Goal: Task Accomplishment & Management: Manage account settings

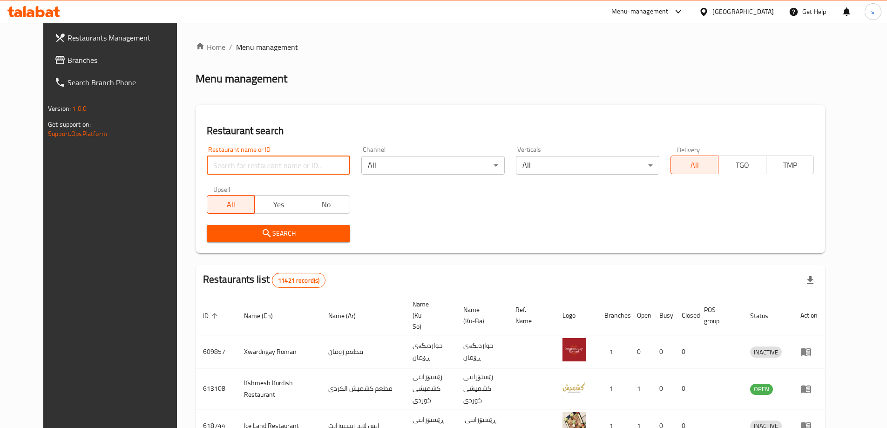
drag, startPoint x: 0, startPoint y: 0, endPoint x: 224, endPoint y: 162, distance: 276.5
click at [224, 162] on input "search" at bounding box center [278, 165] width 143 height 19
paste input "TFK Restaurant"
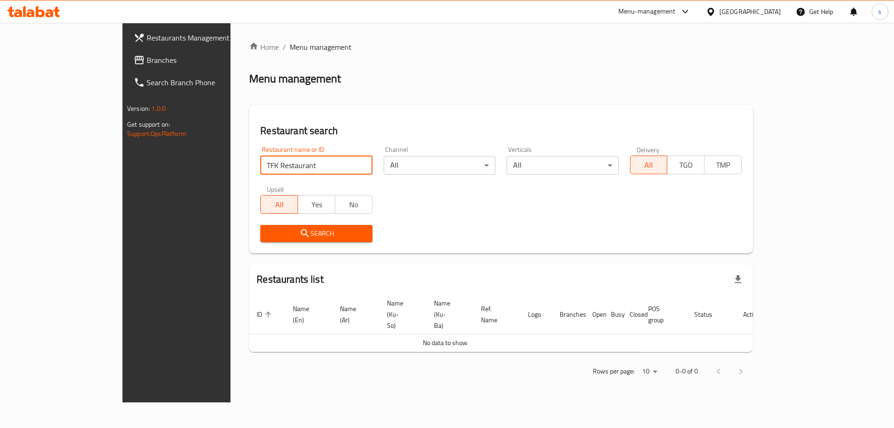
type input "TFK Restaurant"
click button "Search" at bounding box center [316, 233] width 112 height 17
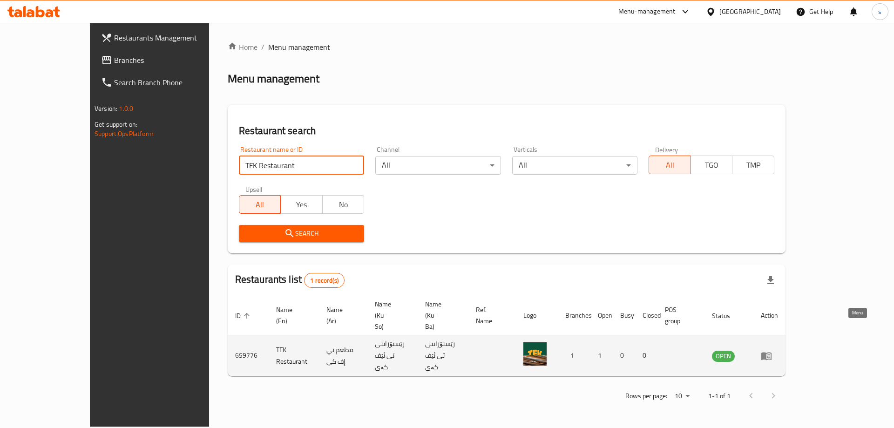
click at [771, 352] on icon "enhanced table" at bounding box center [766, 356] width 10 height 8
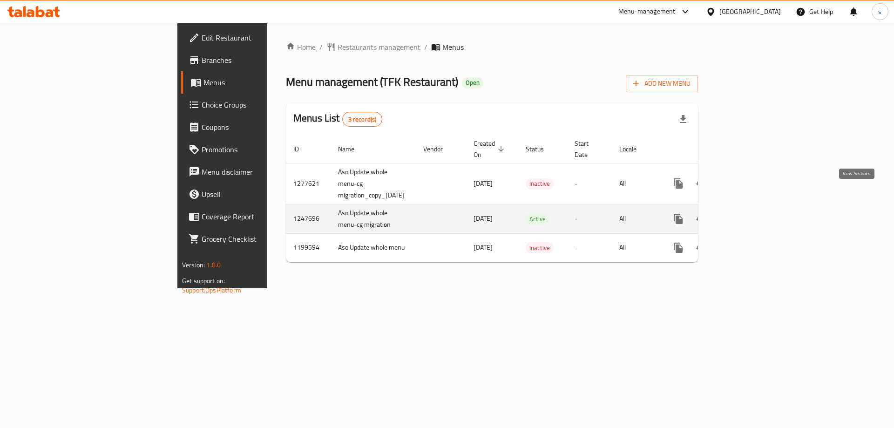
click at [750, 215] on icon "enhanced table" at bounding box center [745, 219] width 8 height 8
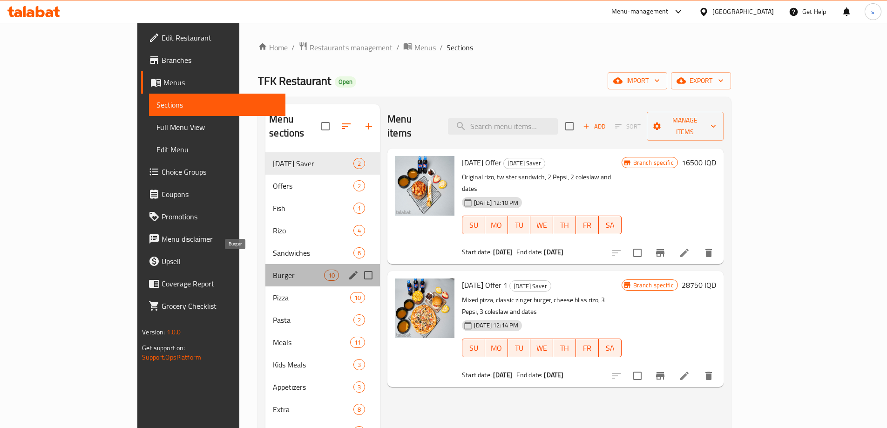
click at [273, 270] on span "Burger" at bounding box center [298, 275] width 51 height 11
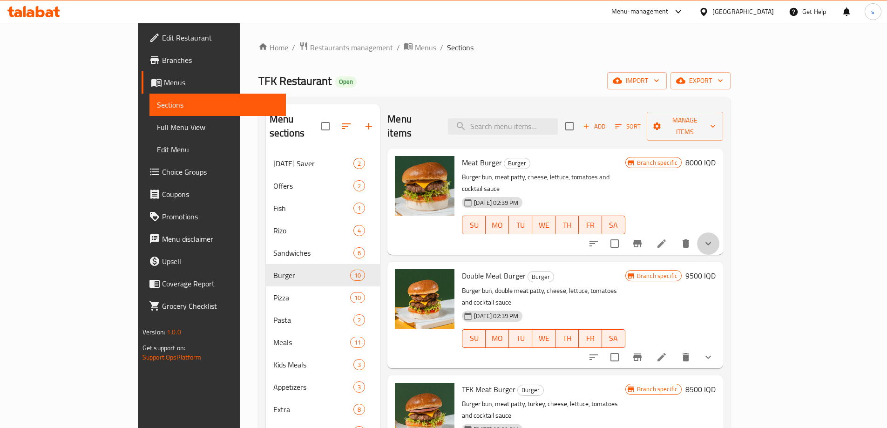
click at [719, 232] on button "show more" at bounding box center [708, 243] width 22 height 22
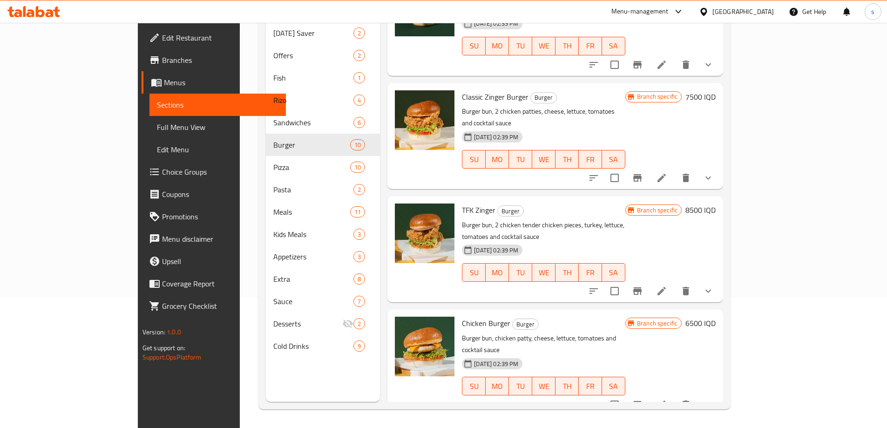
scroll to position [769, 0]
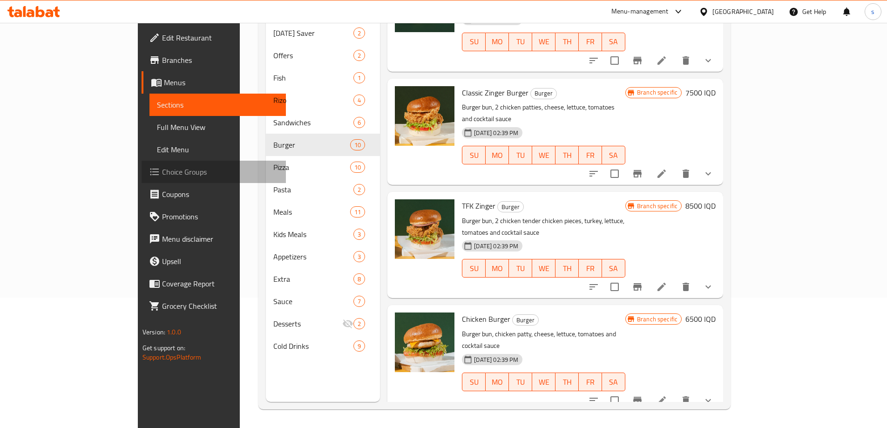
click at [162, 177] on span "Choice Groups" at bounding box center [220, 171] width 116 height 11
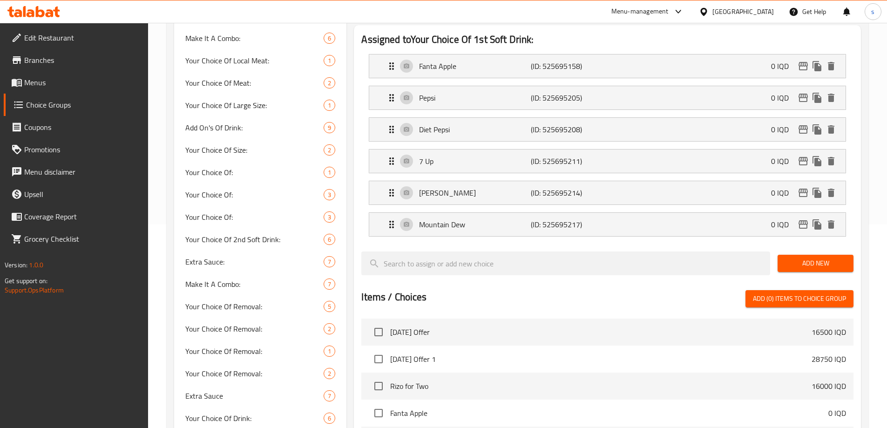
scroll to position [204, 0]
click at [64, 83] on span "Menus" at bounding box center [82, 82] width 116 height 11
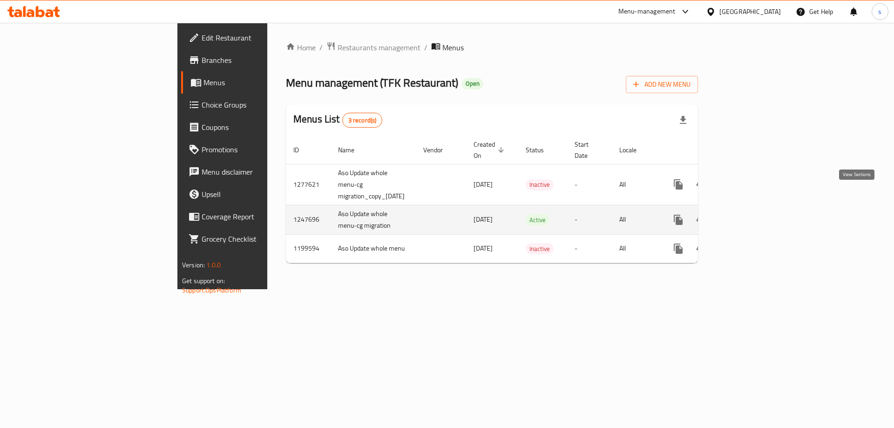
click at [751, 214] on icon "enhanced table" at bounding box center [745, 219] width 11 height 11
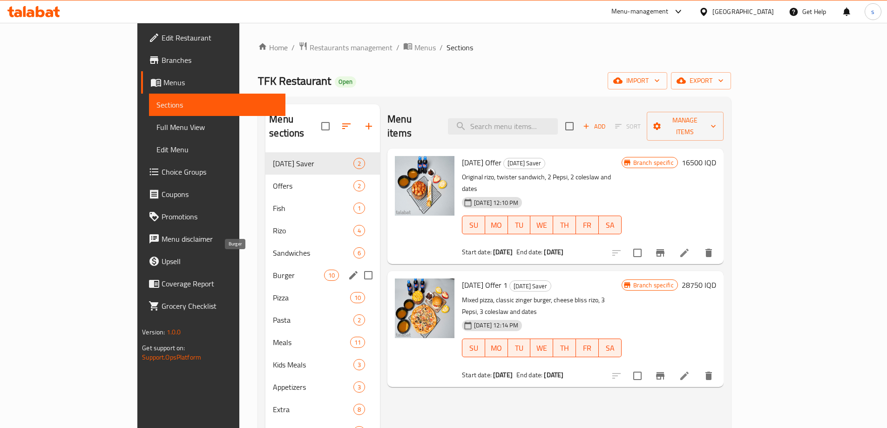
click at [273, 270] on span "Burger" at bounding box center [298, 275] width 51 height 11
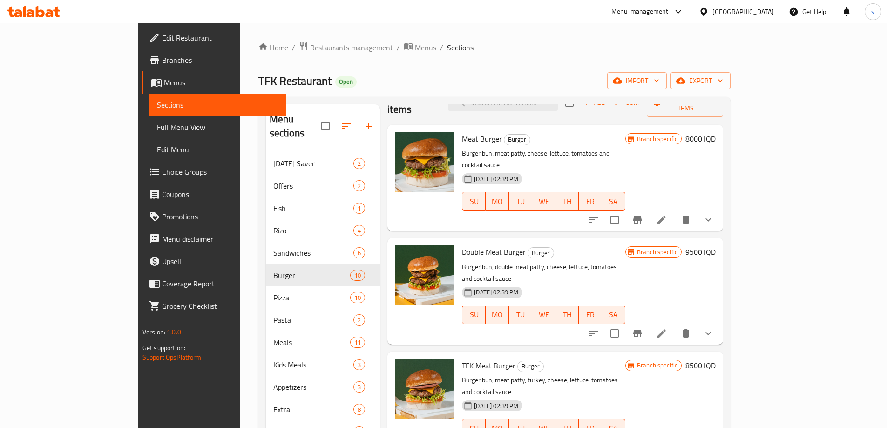
scroll to position [25, 0]
click at [719, 208] on button "show more" at bounding box center [708, 219] width 22 height 22
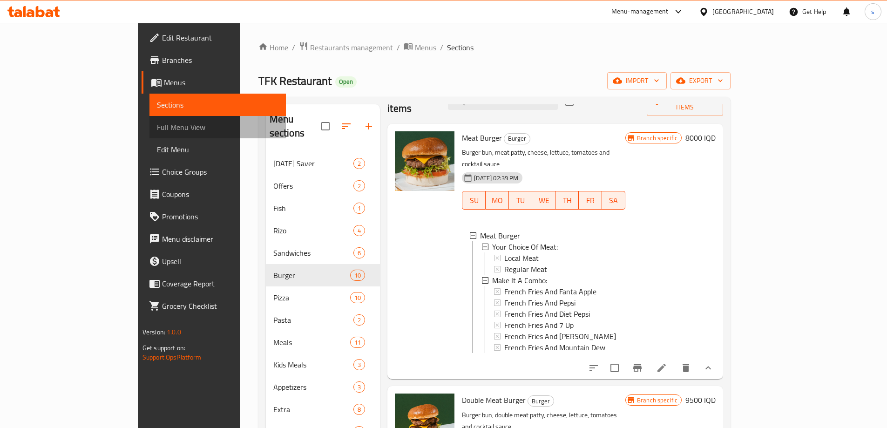
click at [157, 125] on span "Full Menu View" at bounding box center [218, 127] width 122 height 11
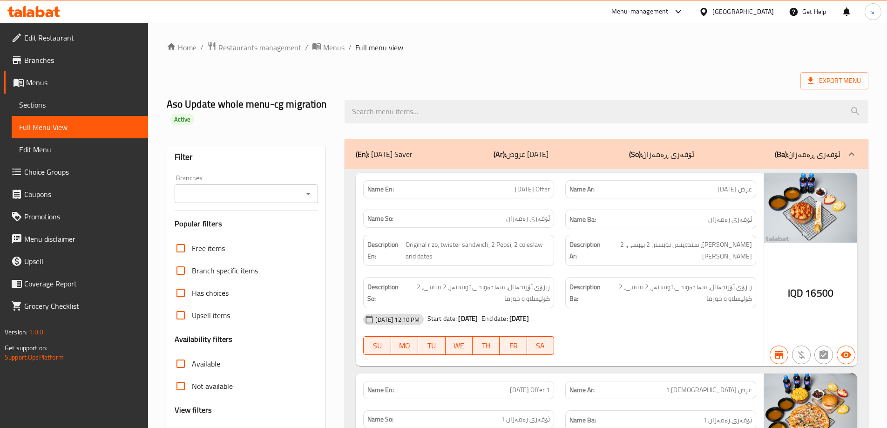
click at [308, 196] on icon "Open" at bounding box center [308, 193] width 11 height 11
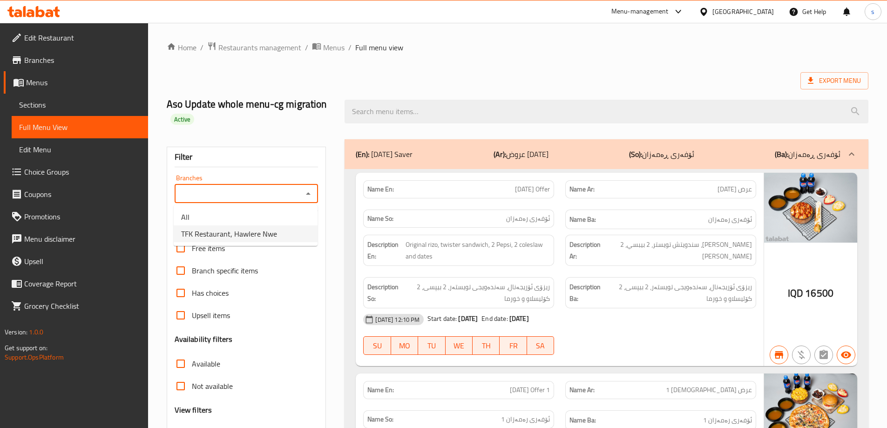
click at [303, 237] on li "TFK Restaurant, Hawlere Nwe" at bounding box center [246, 233] width 144 height 17
type input "TFK Restaurant, Hawlere Nwe"
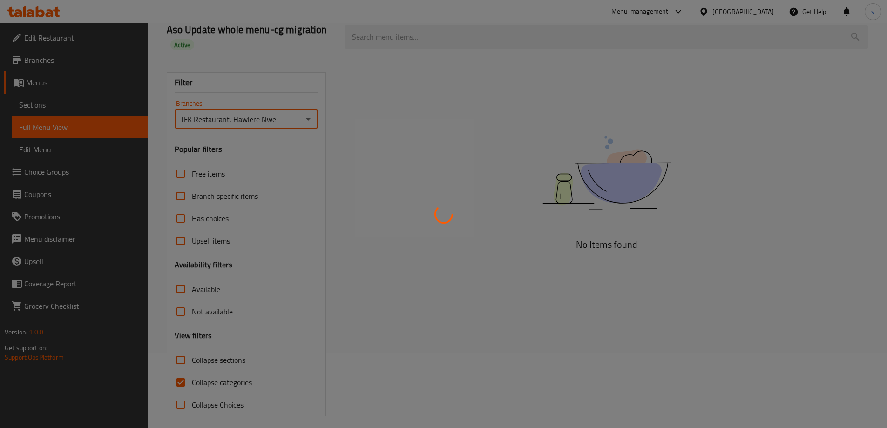
scroll to position [81, 0]
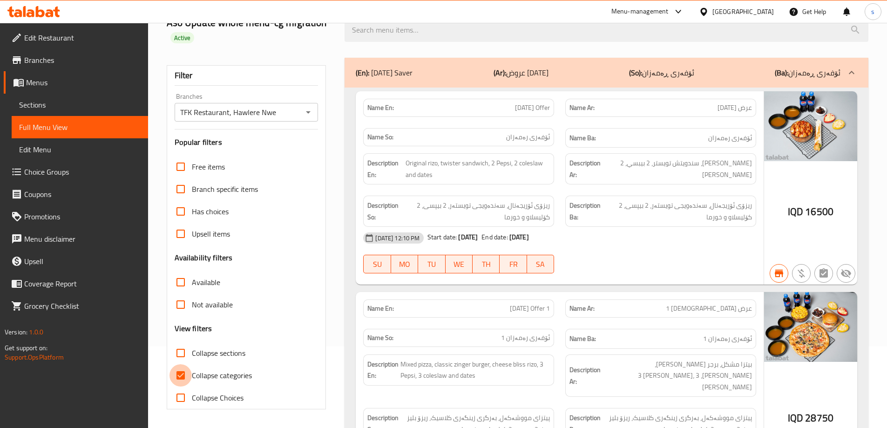
click at [180, 372] on input "Collapse categories" at bounding box center [180, 375] width 22 height 22
checkbox input "false"
click at [176, 353] on input "Collapse sections" at bounding box center [180, 353] width 22 height 22
checkbox input "true"
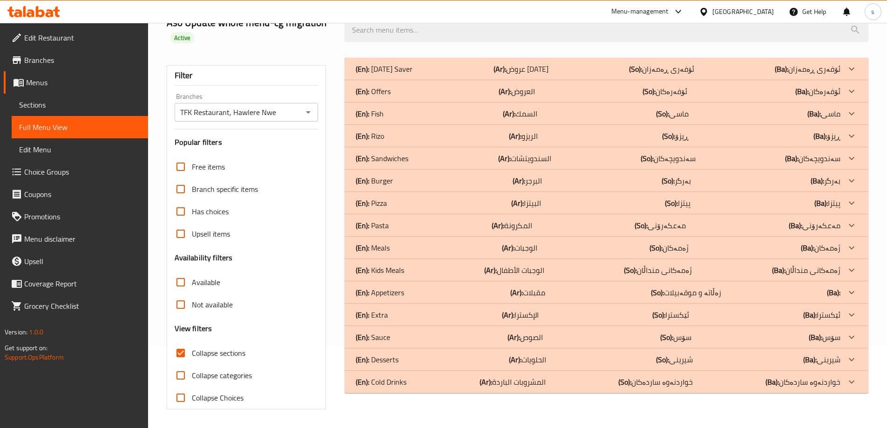
click at [402, 80] on div "(En): Burger (Ar): البرجر (So): بەرگر (Ba): بەرگر" at bounding box center [607, 69] width 524 height 22
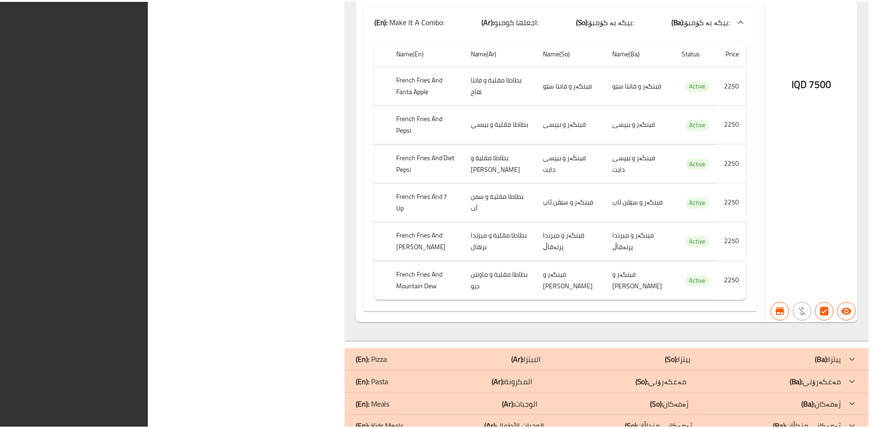
scroll to position [6378, 0]
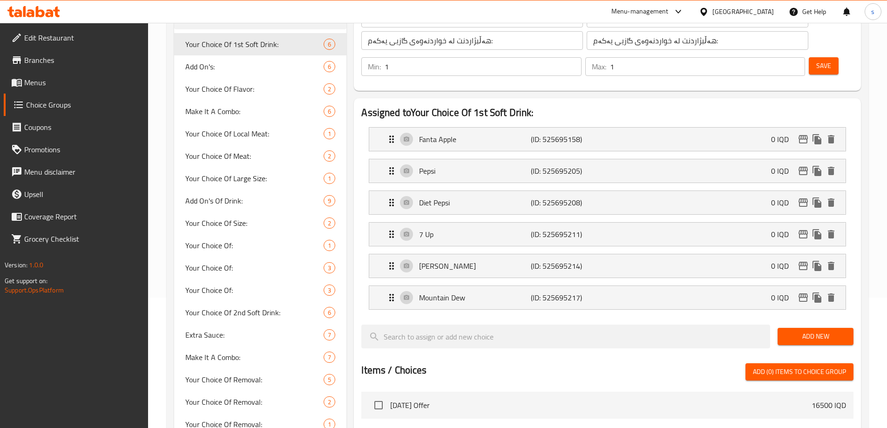
scroll to position [122, 0]
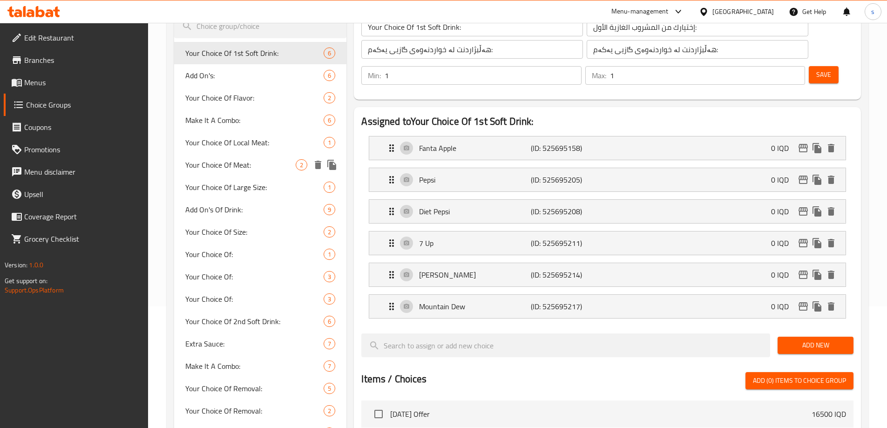
click at [250, 163] on span "Your Choice Of Meat:" at bounding box center [240, 164] width 111 height 11
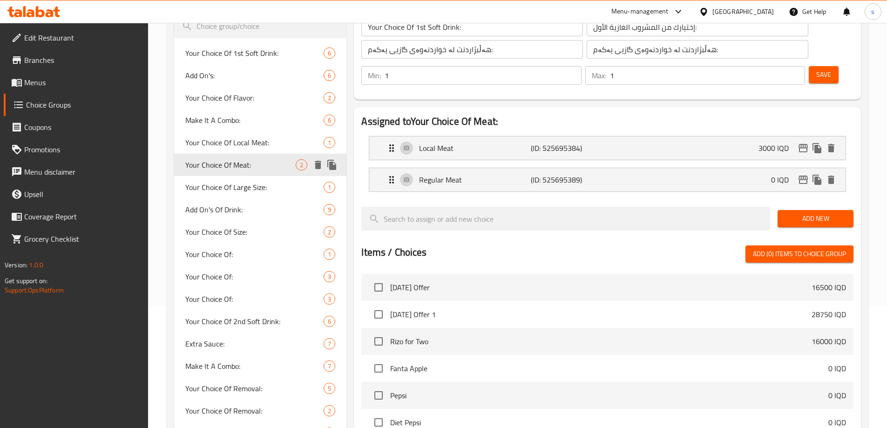
type input "Your Choice Of Meat:"
type input "إختيارك من اللحم:"
type input "هەڵبژاردنت لە گۆشت:"
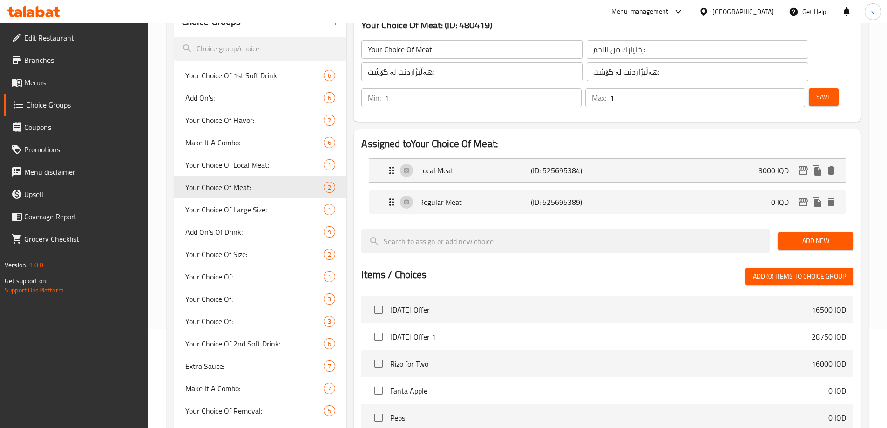
scroll to position [98, 0]
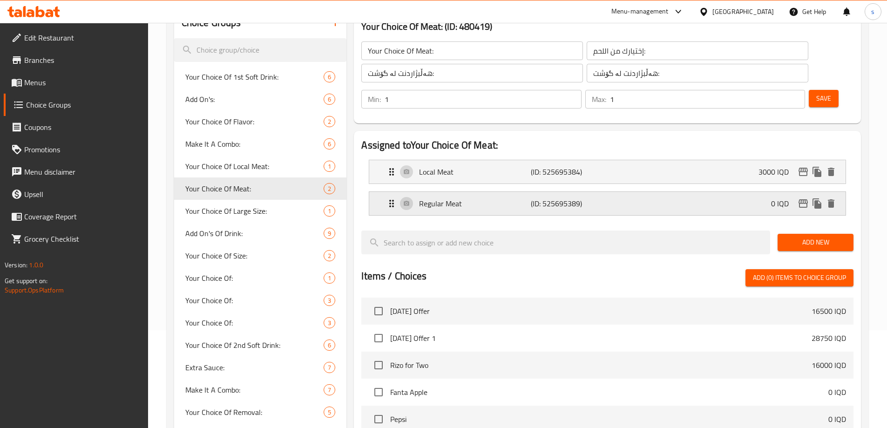
click at [688, 192] on div "Regular Meat (ID: 525695389) 0 IQD" at bounding box center [610, 203] width 448 height 23
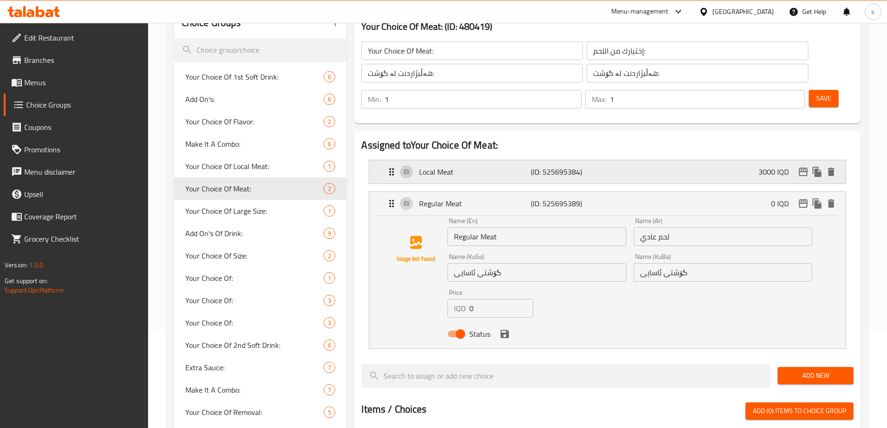
click at [678, 160] on div "Local Meat (ID: 525695384) 3000 IQD" at bounding box center [610, 171] width 448 height 23
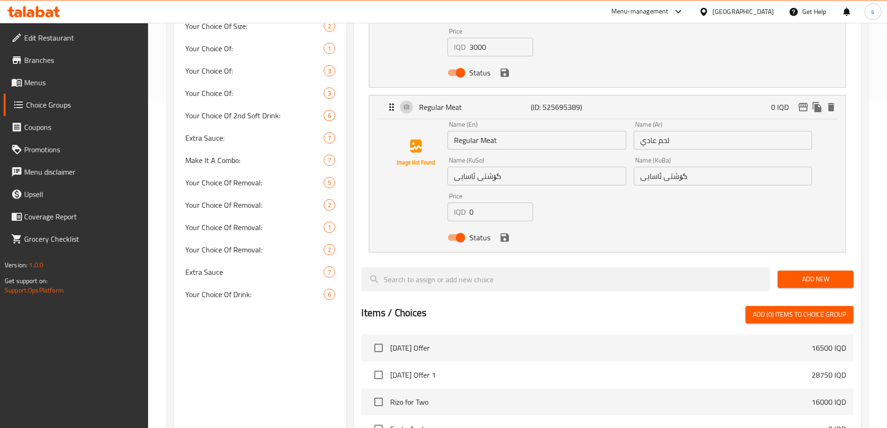
scroll to position [563, 0]
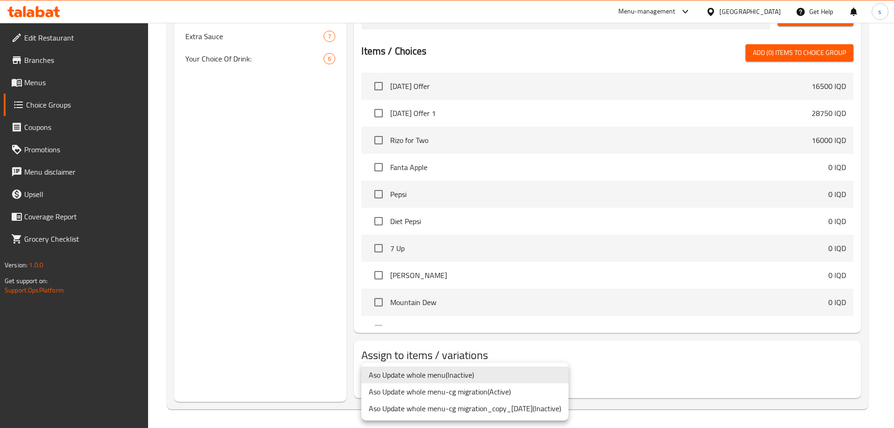
click at [619, 393] on div at bounding box center [447, 214] width 894 height 428
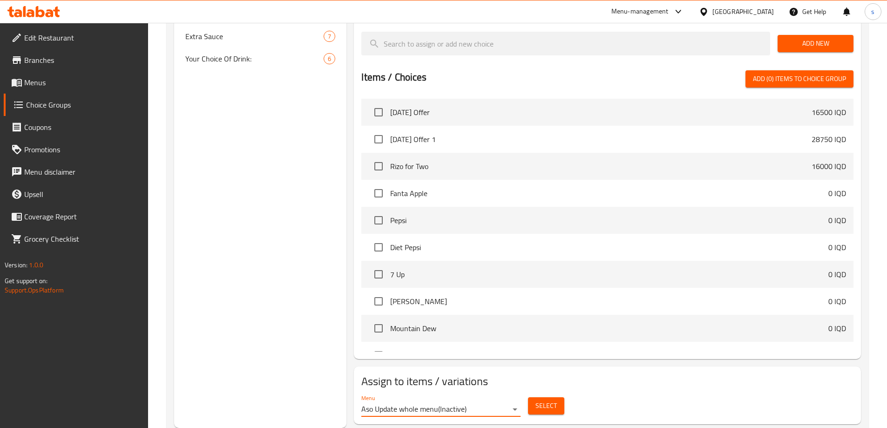
click at [68, 92] on link "Menus" at bounding box center [76, 82] width 144 height 22
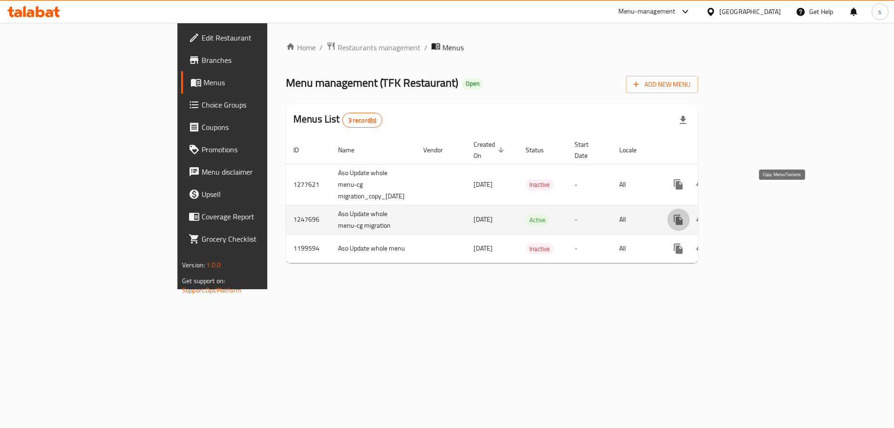
click at [683, 215] on icon "more" at bounding box center [678, 220] width 9 height 10
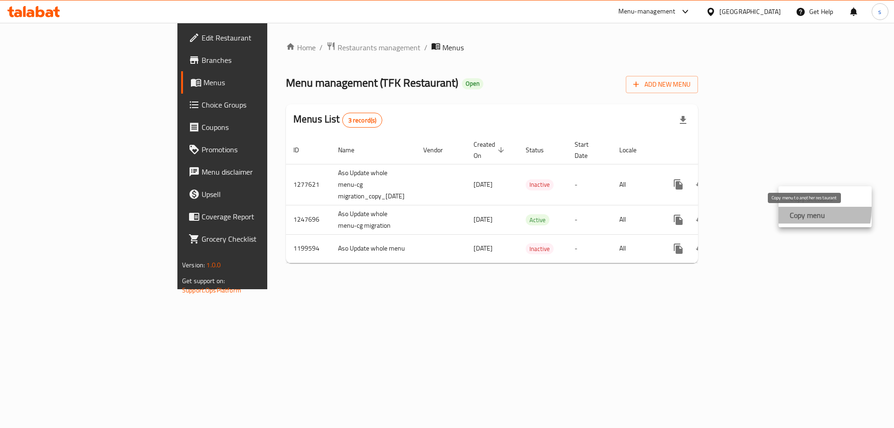
click at [793, 210] on strong "Copy menu" at bounding box center [807, 215] width 35 height 11
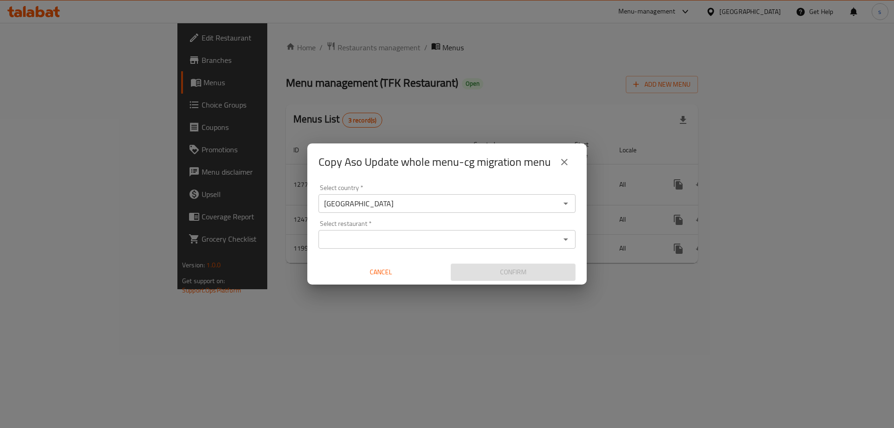
click at [417, 241] on input "Select restaurant   *" at bounding box center [439, 239] width 236 height 13
click at [410, 245] on input "Select restaurant   *" at bounding box center [439, 239] width 236 height 13
paste input "TFK Restaurant"
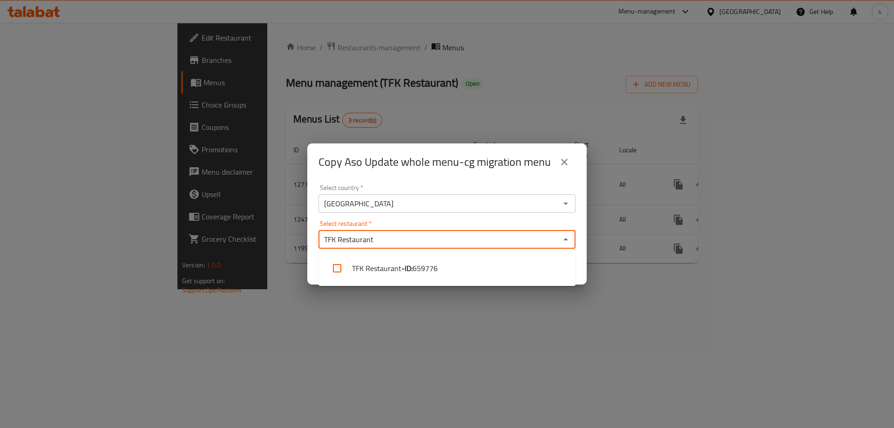
type input "TFK Restaurant"
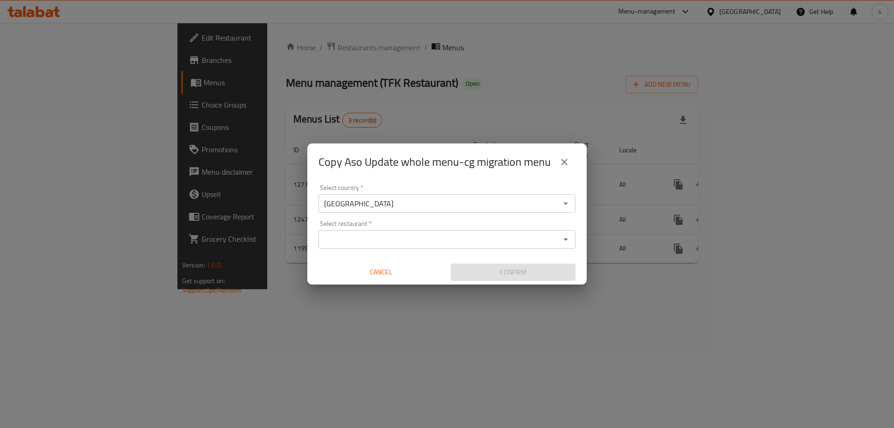
click at [448, 327] on div "Copy Aso Update whole menu-cg migration menu Select country   * Iraq Select cou…" at bounding box center [447, 214] width 894 height 428
click at [387, 241] on input "Select restaurant   *" at bounding box center [439, 239] width 236 height 13
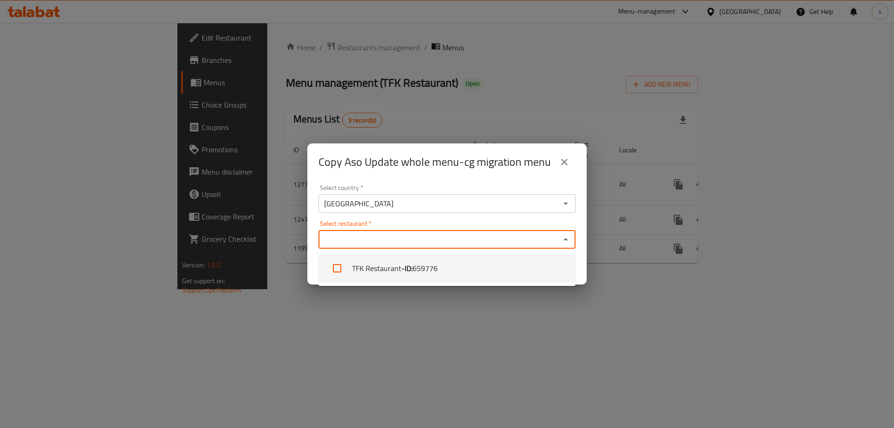
click at [391, 266] on li "TFK Restaurant - ID: 659776" at bounding box center [446, 268] width 257 height 28
checkbox input "true"
click at [488, 308] on div "Copy Aso Update whole menu-cg migration menu Select country   * Iraq Select cou…" at bounding box center [447, 214] width 894 height 428
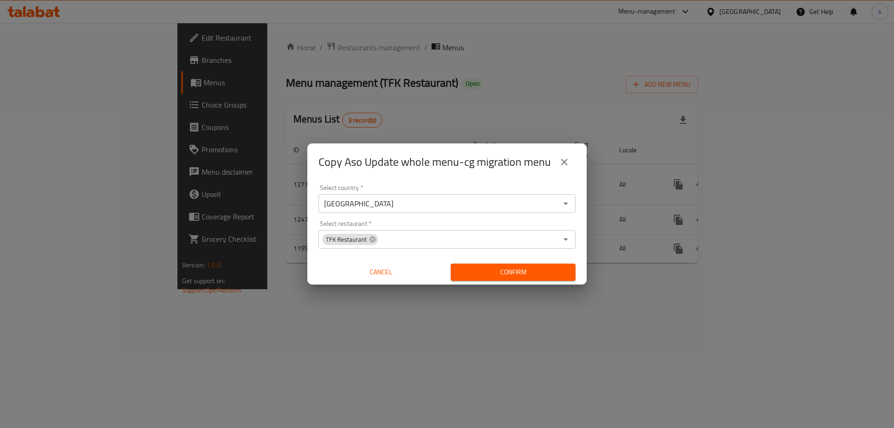
click at [487, 267] on span "Confirm" at bounding box center [513, 272] width 110 height 12
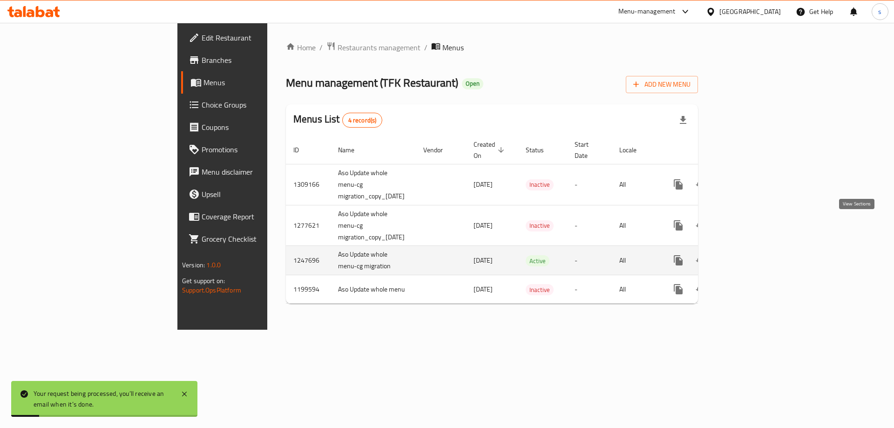
click at [751, 255] on icon "enhanced table" at bounding box center [745, 260] width 11 height 11
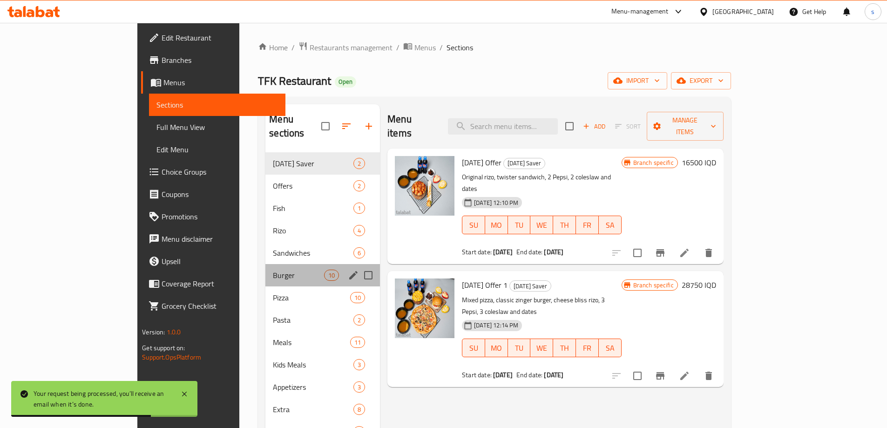
click at [265, 264] on div "Burger 10" at bounding box center [322, 275] width 115 height 22
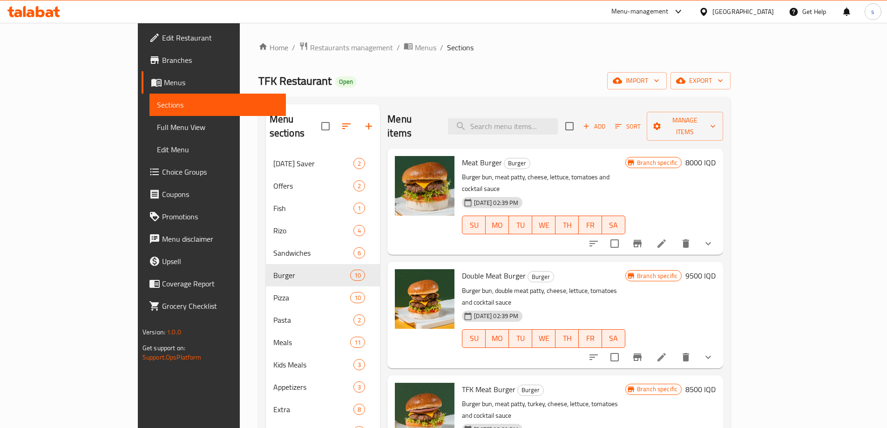
click at [162, 173] on span "Choice Groups" at bounding box center [220, 171] width 116 height 11
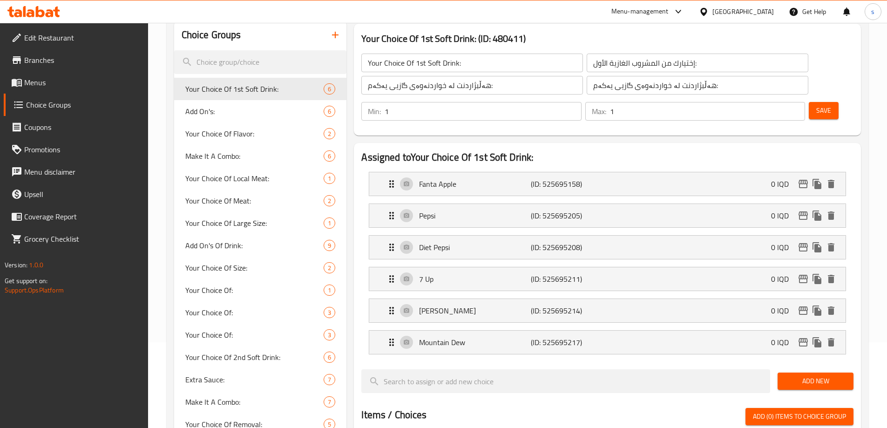
scroll to position [126, 0]
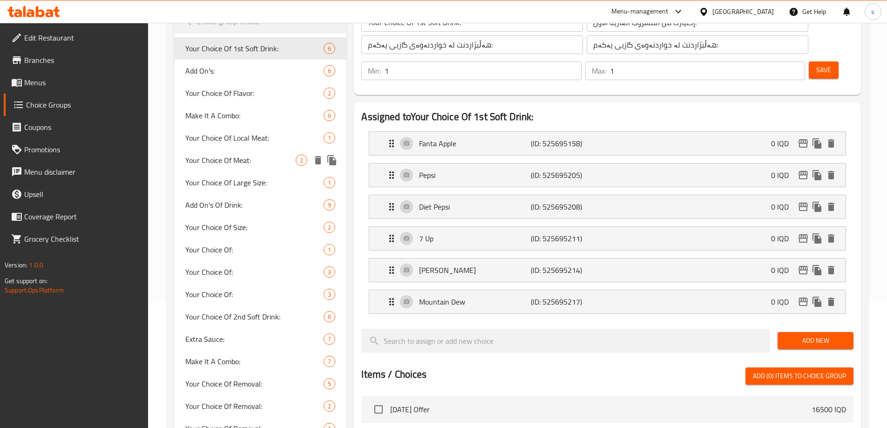
click at [231, 160] on span "Your Choice Of Meat:" at bounding box center [240, 160] width 111 height 11
type input "Your Choice Of Meat:"
type input "إختيارك من اللحم:"
type input "هەڵبژاردنت لە گۆشت:"
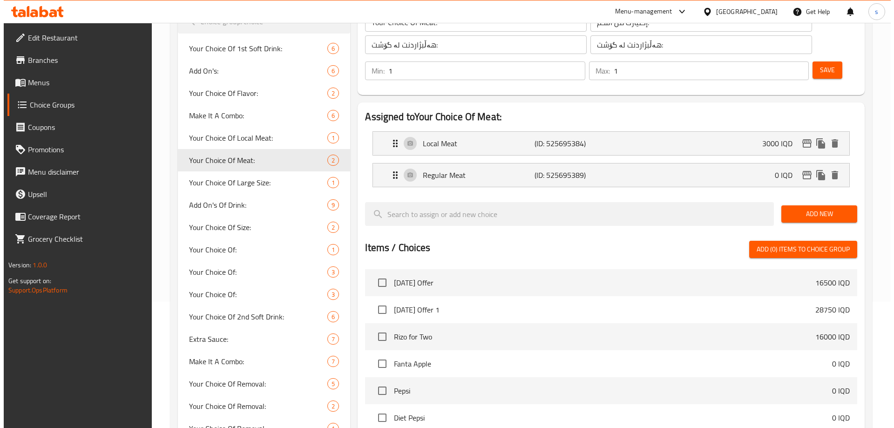
scroll to position [297, 0]
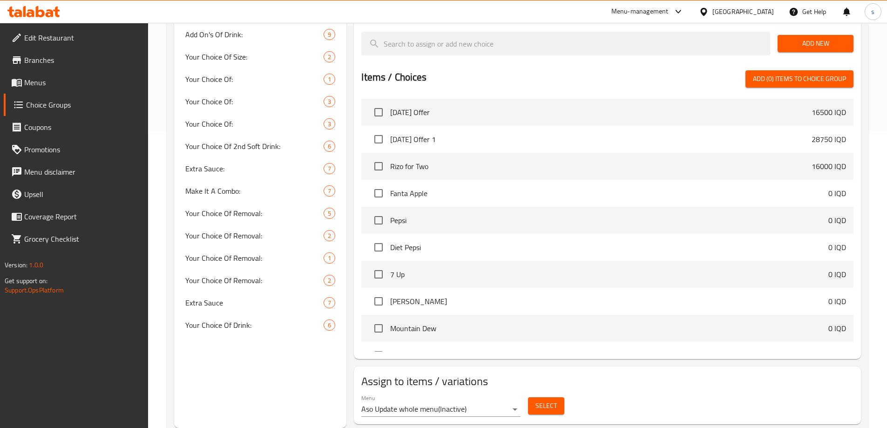
click at [498, 394] on div "Menu Aso Update whole menu ( Inactive )" at bounding box center [440, 405] width 159 height 22
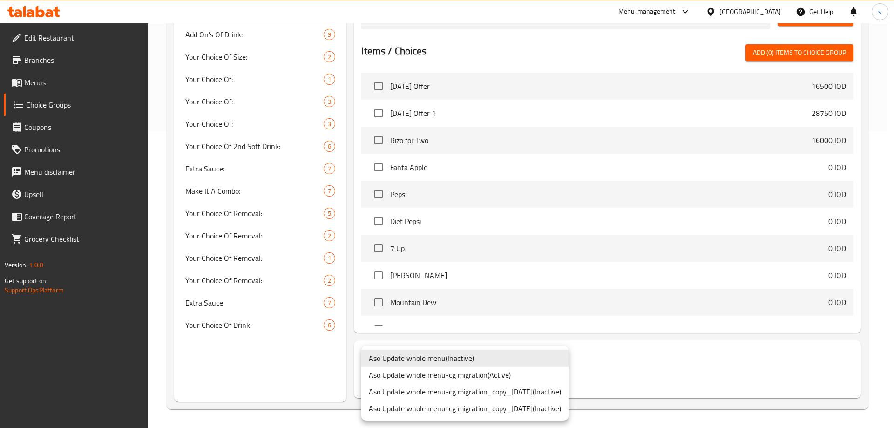
click at [502, 373] on li "Aso Update whole menu-cg migration ( Active )" at bounding box center [464, 374] width 207 height 17
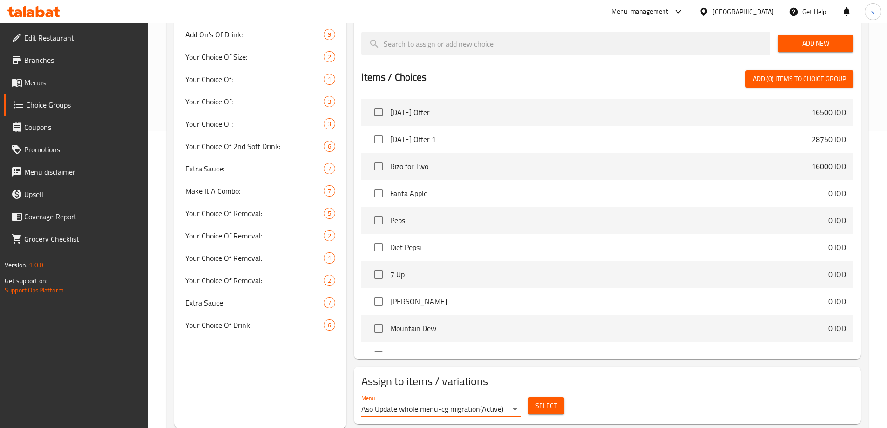
click at [535, 397] on button "Select" at bounding box center [546, 405] width 36 height 17
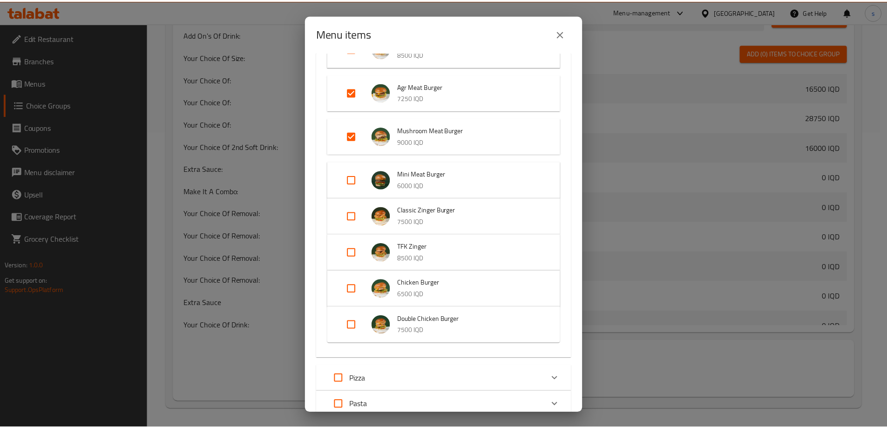
scroll to position [282, 0]
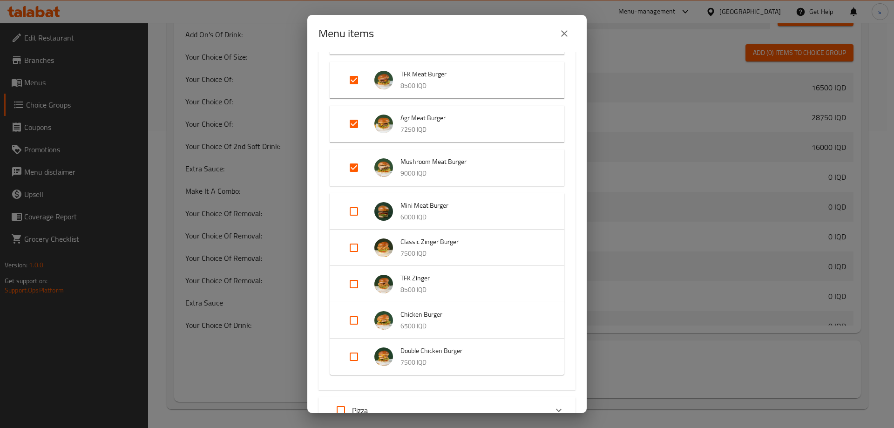
click at [566, 32] on icon "close" at bounding box center [564, 33] width 7 height 7
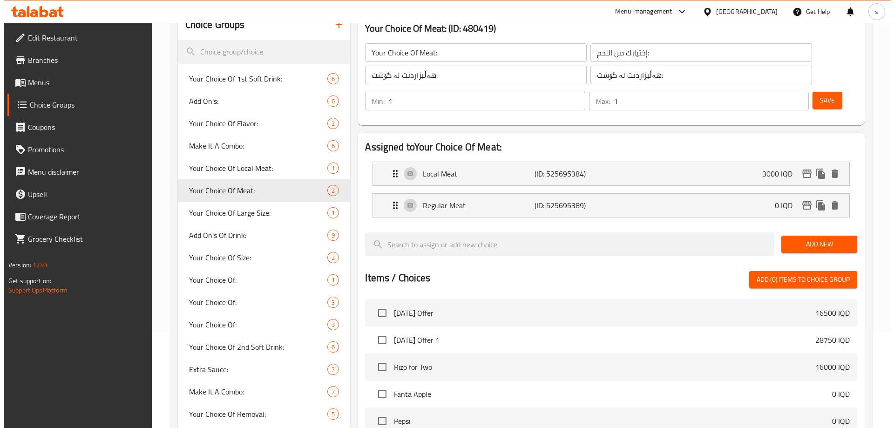
scroll to position [297, 0]
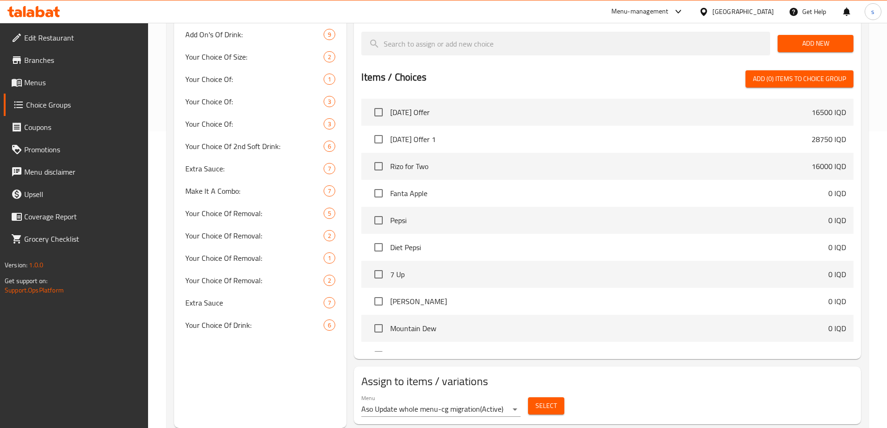
click at [543, 400] on span "Select" at bounding box center [545, 406] width 21 height 12
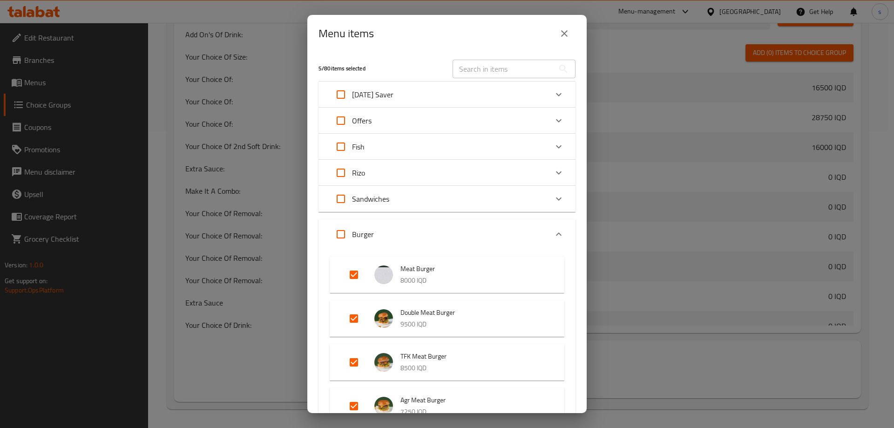
scroll to position [83, 0]
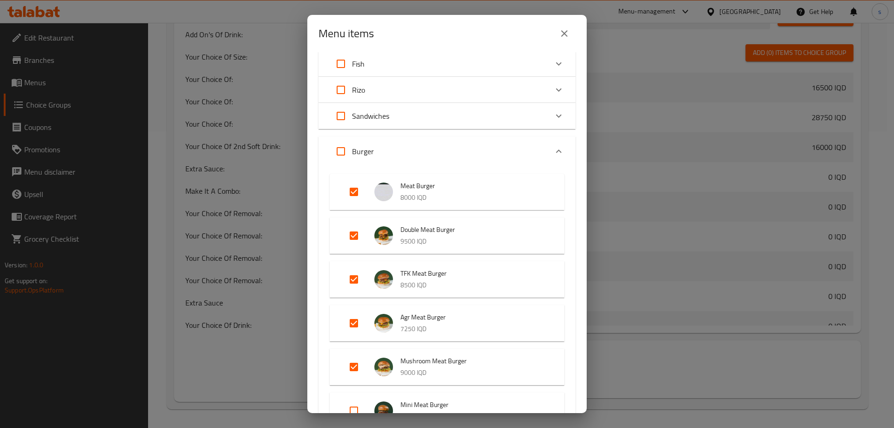
click at [360, 364] on input "Expand" at bounding box center [354, 367] width 22 height 22
checkbox input "false"
click at [346, 325] on input "Expand" at bounding box center [354, 323] width 22 height 22
checkbox input "false"
click at [350, 277] on input "Expand" at bounding box center [354, 279] width 22 height 22
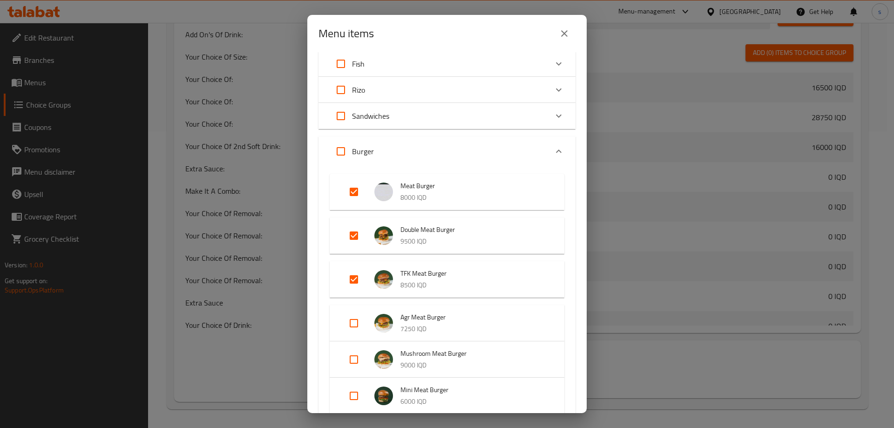
checkbox input "false"
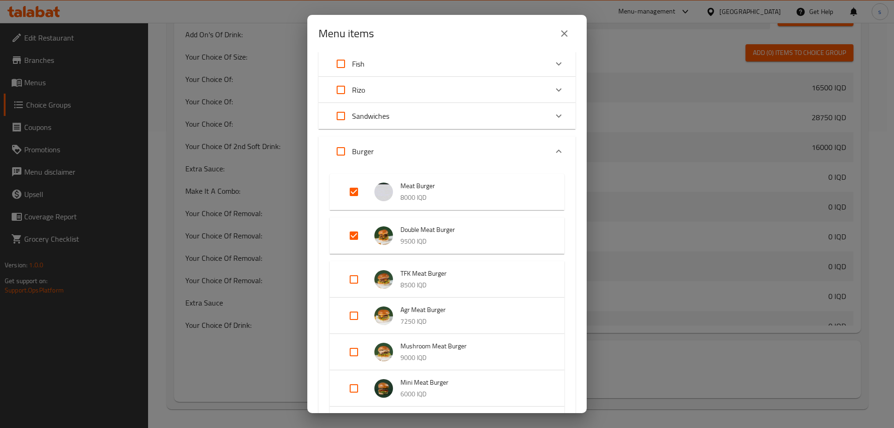
click at [352, 239] on input "Expand" at bounding box center [354, 235] width 22 height 22
checkbox input "false"
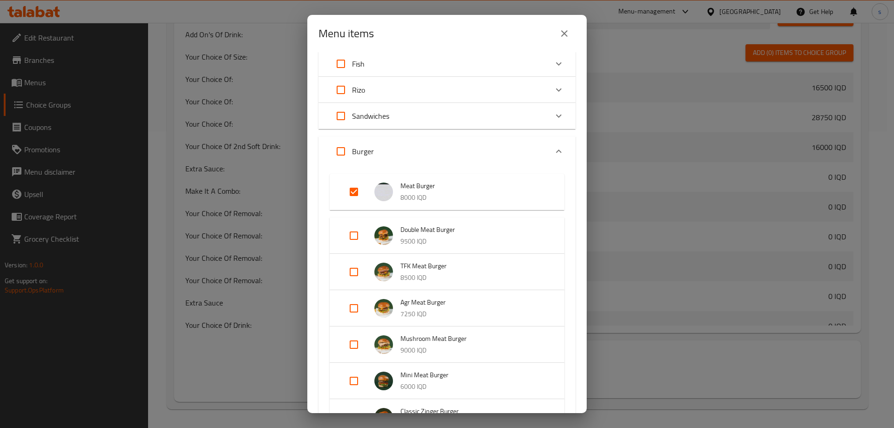
click at [344, 183] on input "Expand" at bounding box center [354, 192] width 22 height 22
checkbox input "false"
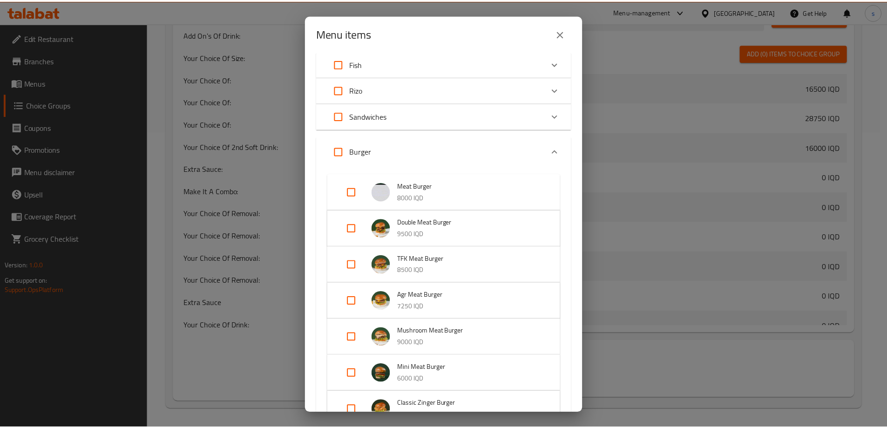
scroll to position [528, 0]
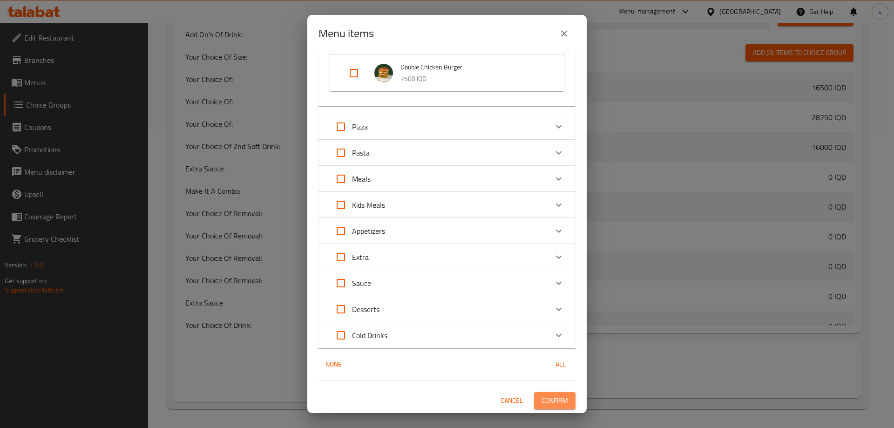
click at [554, 404] on span "Confirm" at bounding box center [554, 401] width 27 height 12
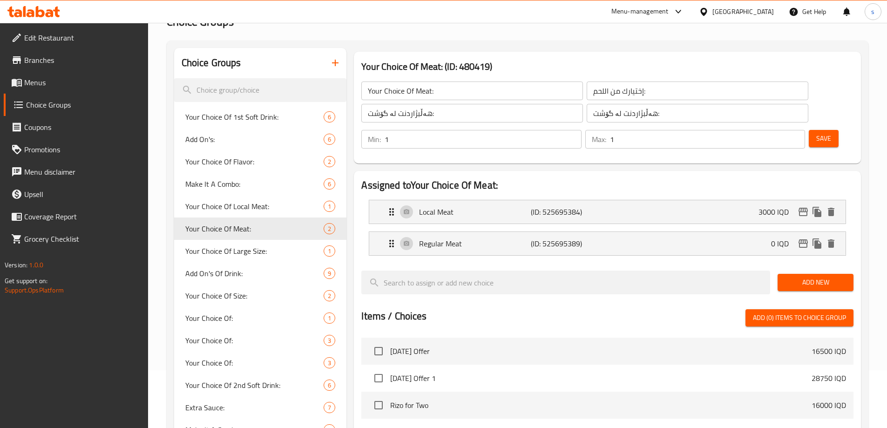
scroll to position [32, 0]
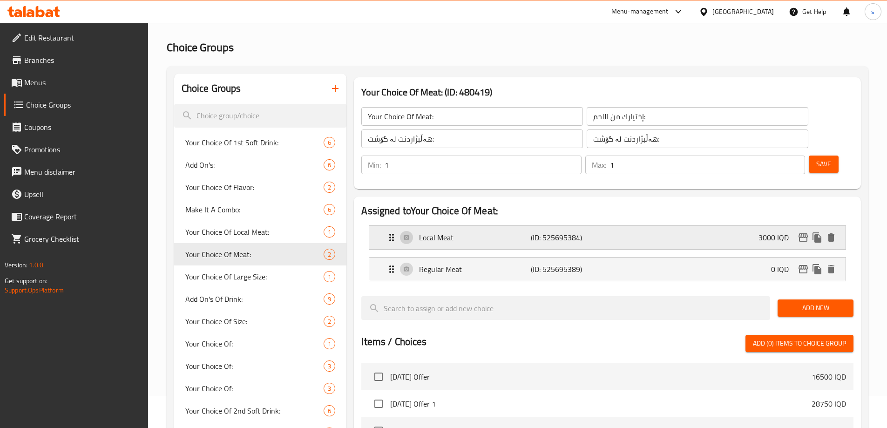
click at [604, 226] on div "Local Meat (ID: 525695384) 3000 IQD" at bounding box center [610, 237] width 448 height 23
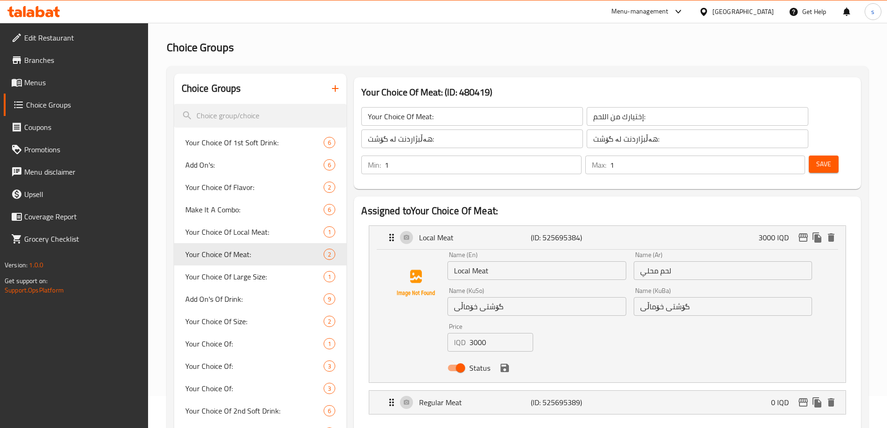
click at [516, 261] on input "Local Meat" at bounding box center [536, 270] width 178 height 19
click at [700, 261] on input "لحم محلي" at bounding box center [723, 270] width 178 height 19
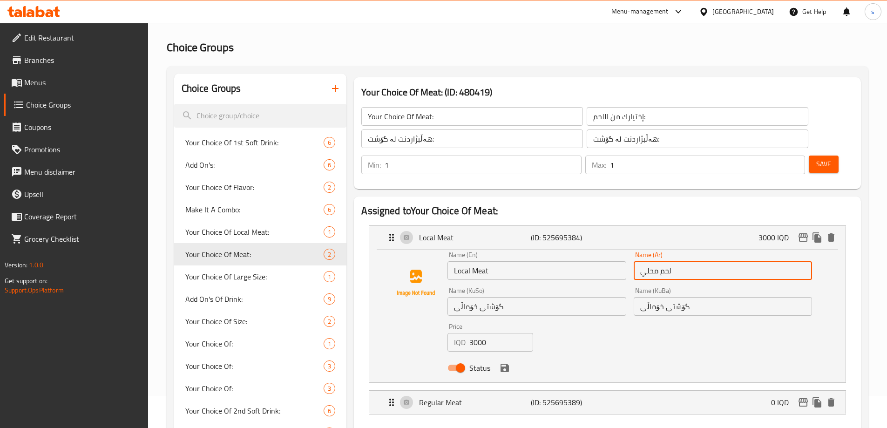
click at [700, 261] on input "لحم محلي" at bounding box center [723, 270] width 178 height 19
click at [540, 297] on input "گۆشتی خۆماڵی" at bounding box center [536, 306] width 178 height 19
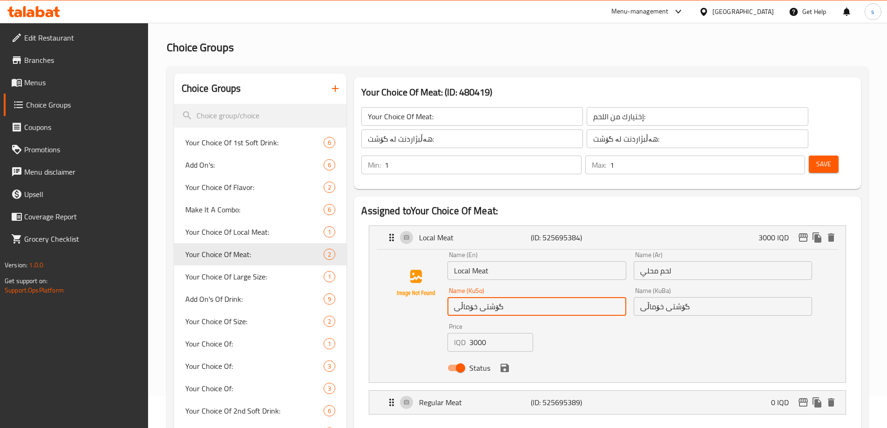
click at [540, 297] on input "گۆشتی خۆماڵی" at bounding box center [536, 306] width 178 height 19
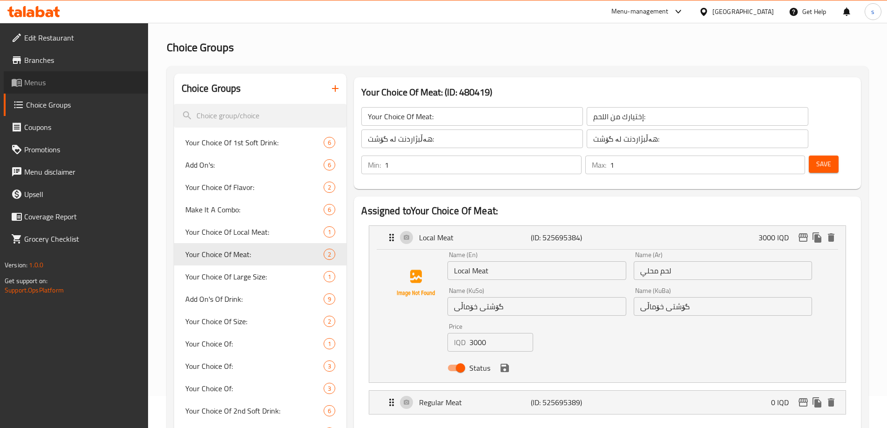
click at [49, 82] on span "Menus" at bounding box center [82, 82] width 116 height 11
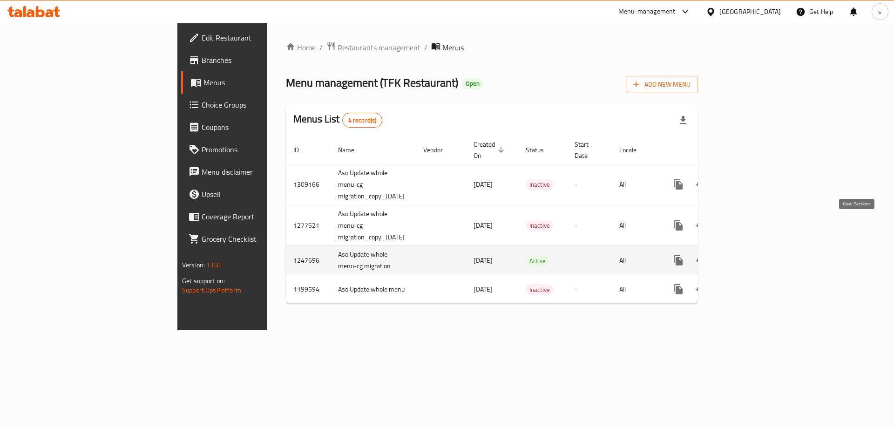
click at [757, 249] on link "enhanced table" at bounding box center [745, 260] width 22 height 22
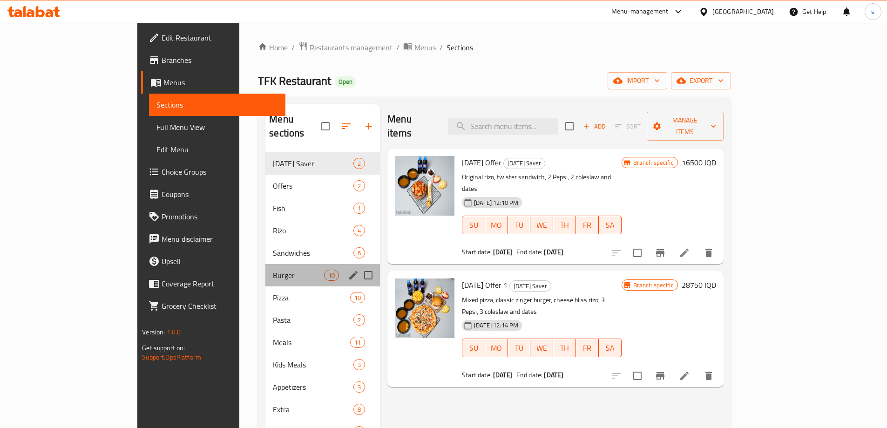
click at [265, 269] on div "Burger 10" at bounding box center [322, 275] width 115 height 22
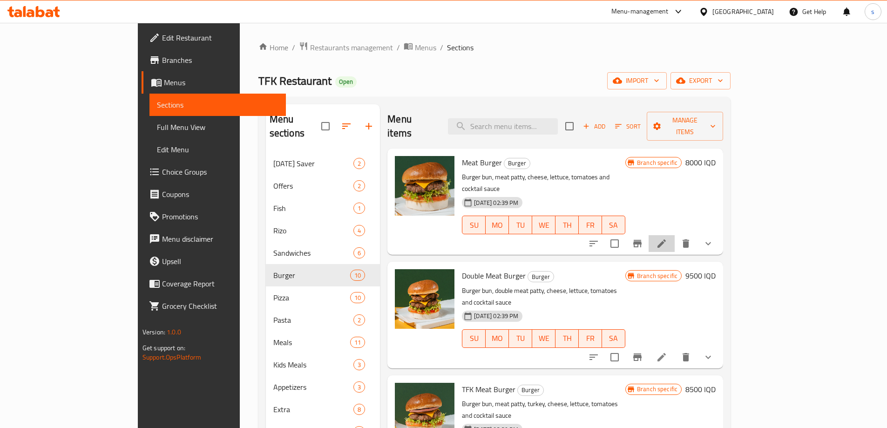
click at [675, 235] on li at bounding box center [662, 243] width 26 height 17
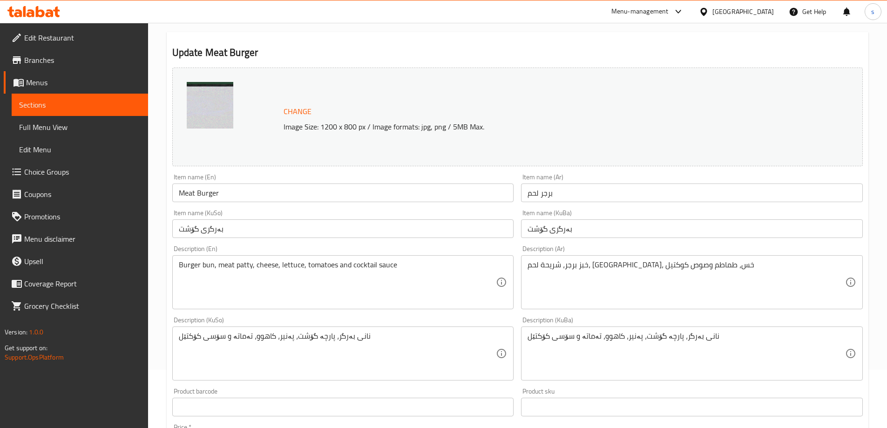
scroll to position [61, 0]
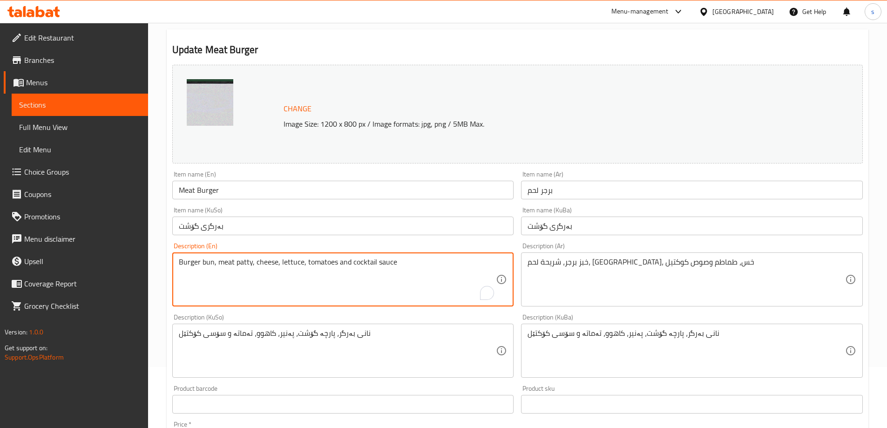
drag, startPoint x: 233, startPoint y: 264, endPoint x: 216, endPoint y: 264, distance: 16.3
paste textarea "Local Meat"
click at [258, 279] on textarea "Burger bun, local meat patty, cheese, lettuce, tomatoes and cocktail sauce" at bounding box center [338, 279] width 318 height 44
drag, startPoint x: 217, startPoint y: 262, endPoint x: 249, endPoint y: 267, distance: 32.1
click at [249, 267] on textarea "Burger bun, local meat patty, cheese, lettuce, tomatoes and cocktail sauce" at bounding box center [338, 279] width 318 height 44
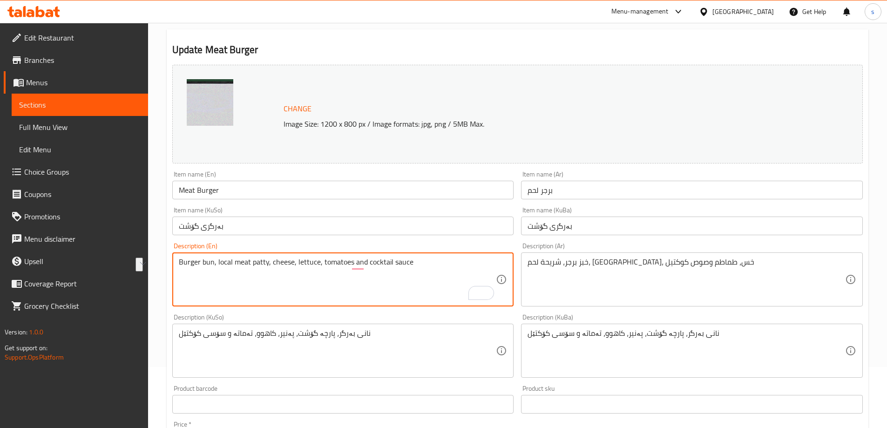
type textarea "Burger bun, local meat patty, cheese, lettuce, tomatoes and cocktail sauce"
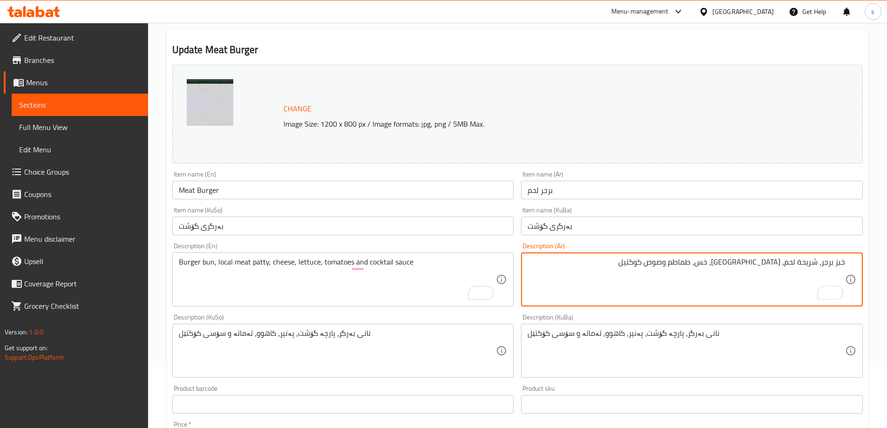
drag, startPoint x: 797, startPoint y: 268, endPoint x: 787, endPoint y: 270, distance: 10.0
click at [787, 270] on textarea "خبز برجر، شريحة لحم، [GEOGRAPHIC_DATA]، خس، طماطم وصوص كوكتيل" at bounding box center [686, 279] width 318 height 44
click at [796, 270] on textarea "خبز برجر، شريحة لحم، [GEOGRAPHIC_DATA]، خس، طماطم وصوص كوكتيل" at bounding box center [686, 279] width 318 height 44
click at [793, 265] on textarea "خبز برجر، شريحة لحم، [GEOGRAPHIC_DATA]، خس، طماطم وصوص كوكتيل" at bounding box center [686, 279] width 318 height 44
click at [792, 265] on textarea "خبز برجر، شريحة لحم، [GEOGRAPHIC_DATA]، خس، طماطم وصوص كوكتيل" at bounding box center [686, 279] width 318 height 44
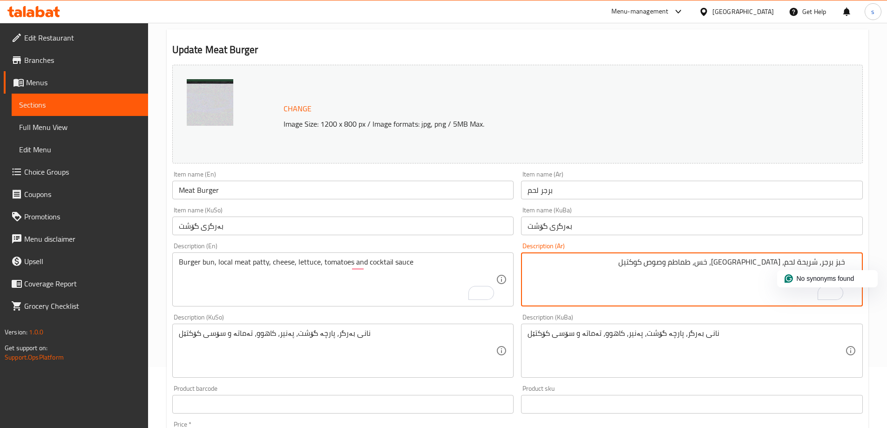
paste textarea "محلي"
type textarea "خبز برجر، شريحة لحم محلي، [GEOGRAPHIC_DATA]، خس، طماطم وصوص كوكتيل"
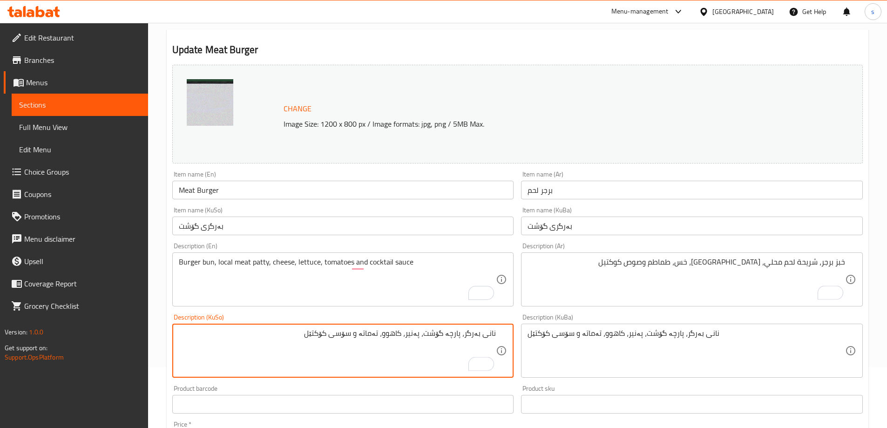
click at [436, 339] on textarea "نانی بەرگر، پارچە گۆشت، پەنیر، کاهوو، تەماتە و سۆسی کۆکتێل" at bounding box center [338, 351] width 318 height 44
paste textarea "ی خۆماڵی"
type textarea "نانی بەرگر، پارچە گۆشتی خۆماڵی، پەنیر، کاهوو، تەماتە و سۆسی کۆکتێل"
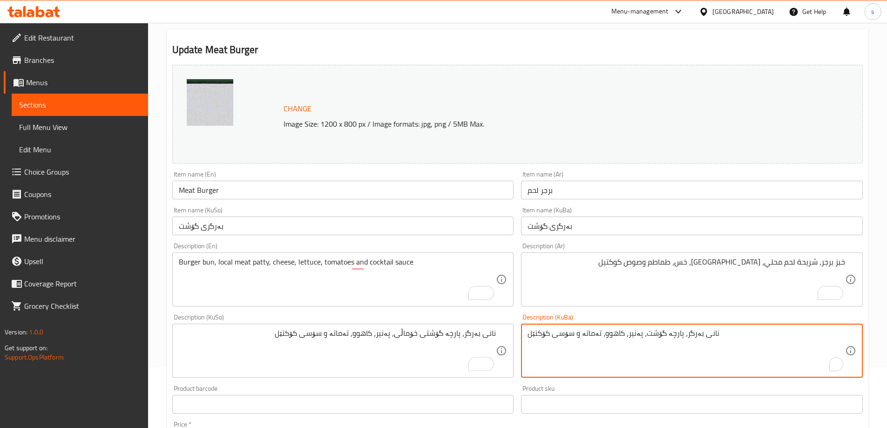
click at [584, 348] on textarea "نانی بەرگر، پارچە گۆشت، پەنیر، کاهوو، تەماتە و سۆسی کۆکتێل" at bounding box center [686, 351] width 318 height 44
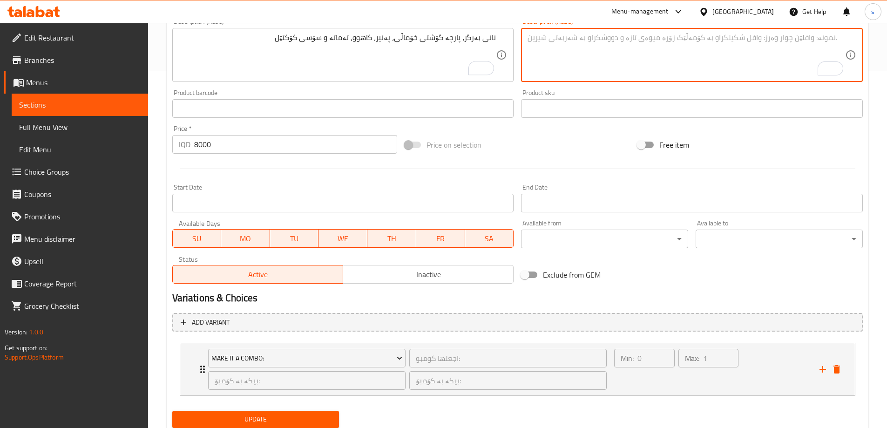
scroll to position [388, 0]
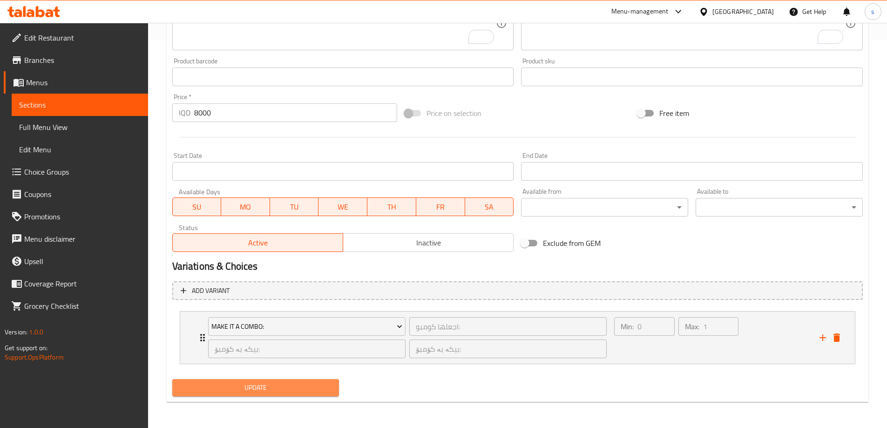
click at [246, 392] on span "Update" at bounding box center [256, 388] width 152 height 12
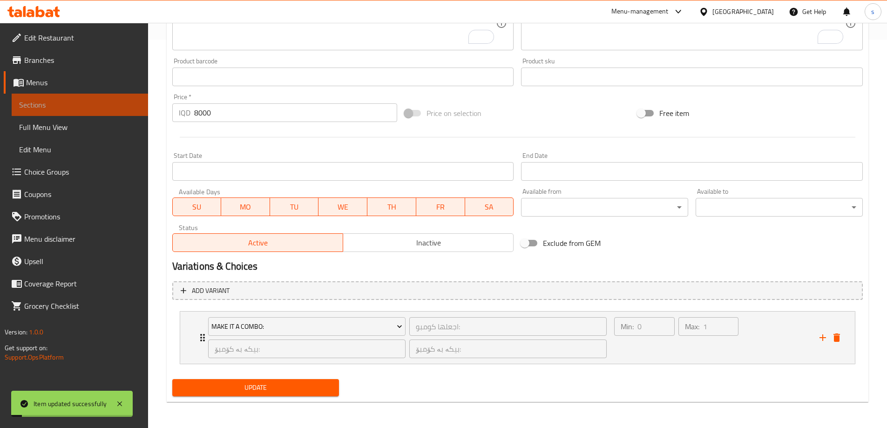
click at [68, 100] on span "Sections" at bounding box center [80, 104] width 122 height 11
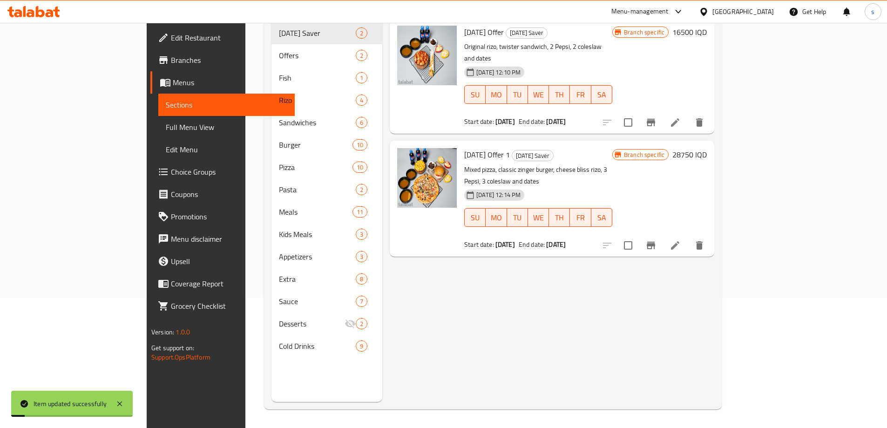
scroll to position [130, 0]
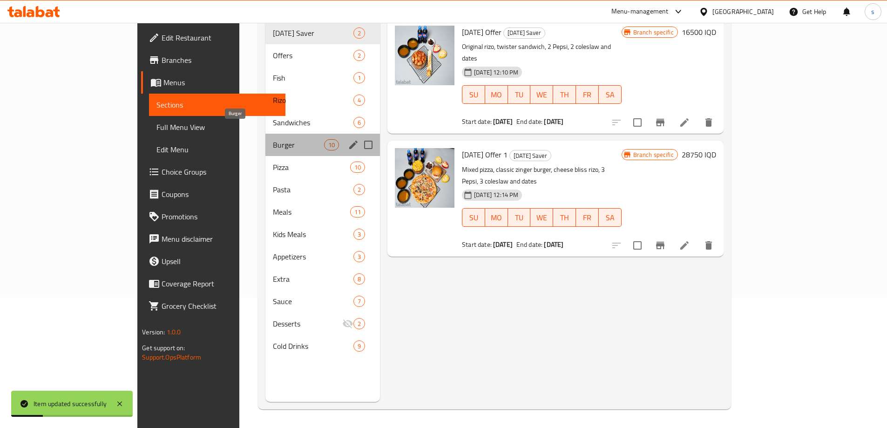
click at [273, 139] on span "Burger" at bounding box center [298, 144] width 51 height 11
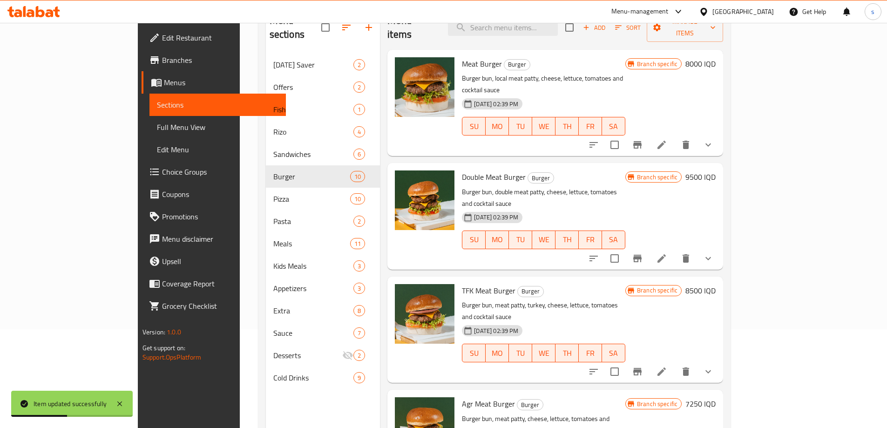
scroll to position [104, 0]
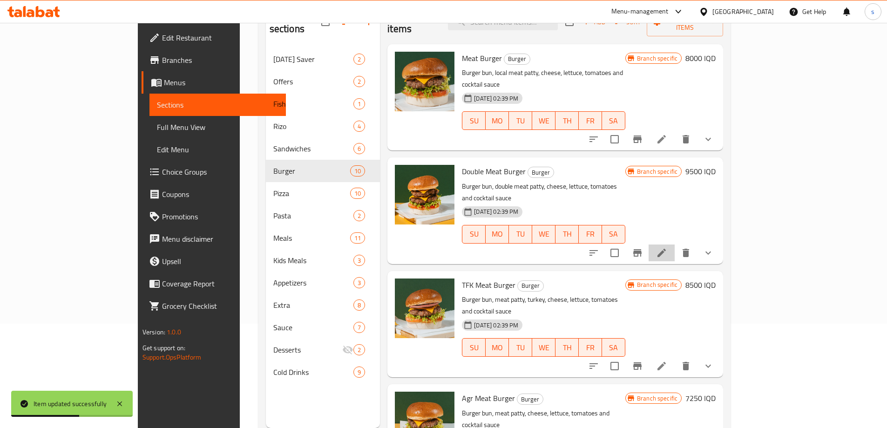
click at [675, 244] on li at bounding box center [662, 252] width 26 height 17
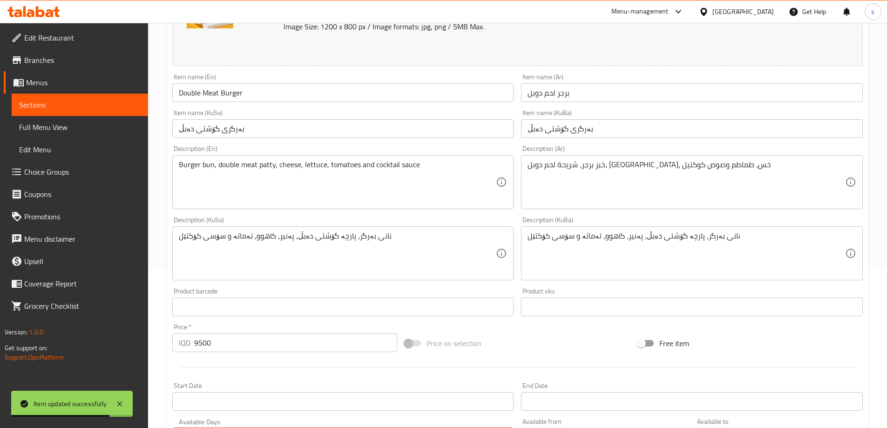
scroll to position [160, 0]
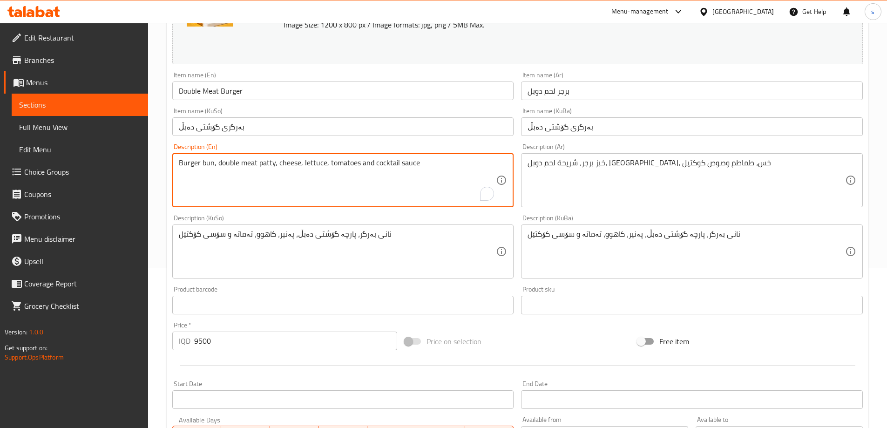
drag, startPoint x: 255, startPoint y: 167, endPoint x: 241, endPoint y: 171, distance: 14.6
paste textarea "local"
type textarea "Burger bun, double local meat patty, cheese, lettuce, tomatoes and cocktail sau…"
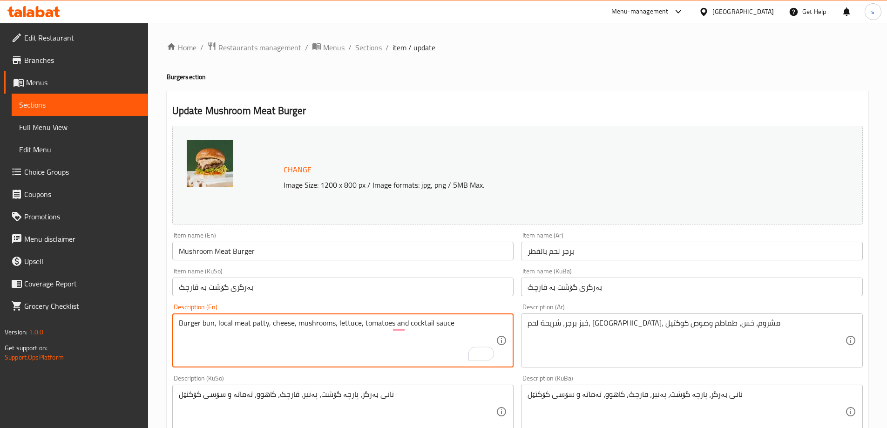
scroll to position [93, 0]
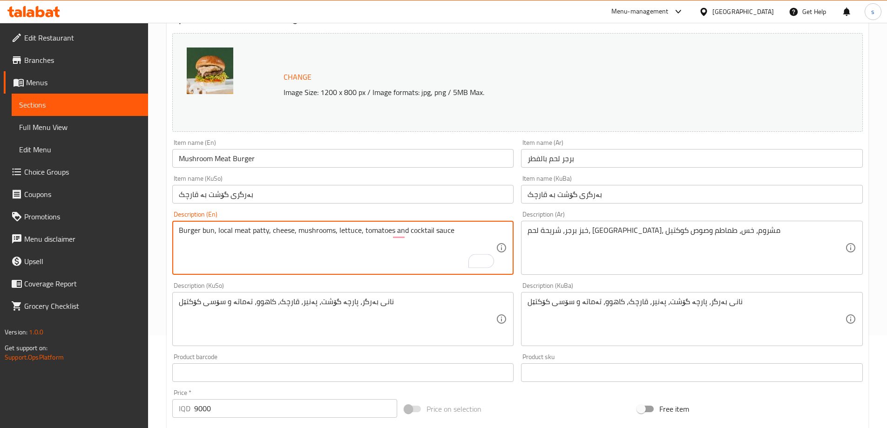
type textarea "Burger bun, local meat patty, cheese, mushrooms, lettuce, tomatoes and cocktail…"
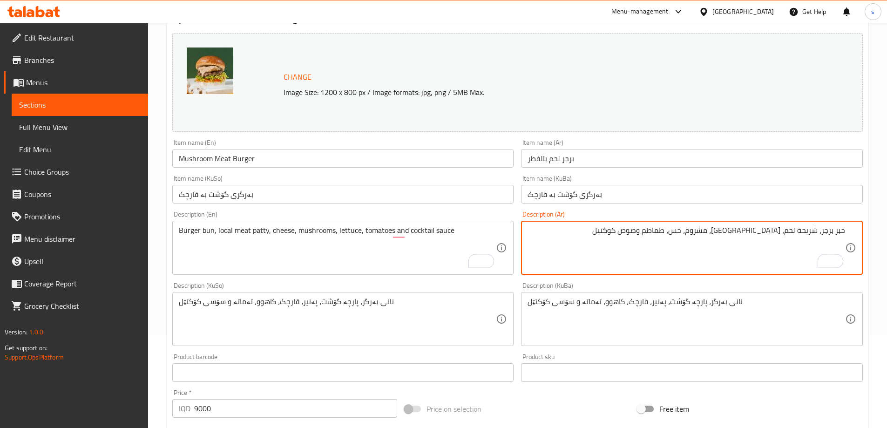
click at [790, 233] on textarea "خبز برجر، شريحة لحم، [GEOGRAPHIC_DATA]، مشروم، خس، طماطم وصوص كوكتيل" at bounding box center [686, 248] width 318 height 44
paste textarea "محلي"
type textarea "خبز برجر، شريحة لحم محلي، [GEOGRAPHIC_DATA]، [GEOGRAPHIC_DATA]، خس، طماطم وصوص …"
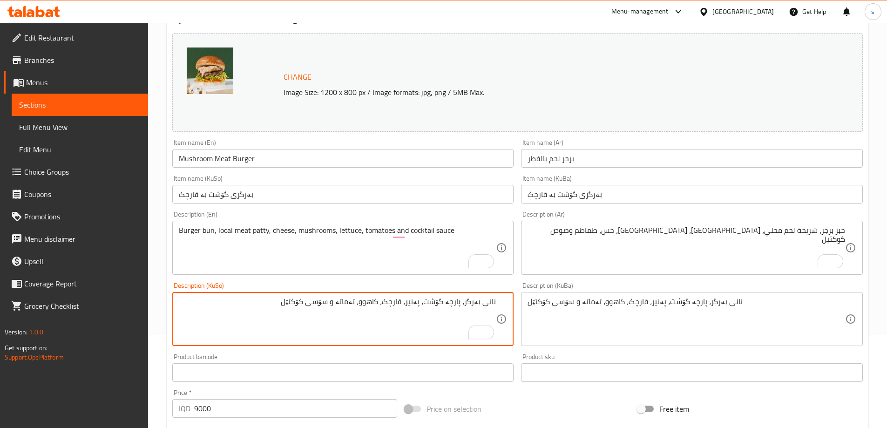
drag, startPoint x: 429, startPoint y: 304, endPoint x: 446, endPoint y: 307, distance: 16.9
click at [446, 307] on textarea "نانی بەرگر، پارچە گۆشت، پەنیر، قارچک، کاهوو، تەماتە و سۆسی کۆکتێل" at bounding box center [338, 319] width 318 height 44
paste textarea "ی خۆماڵی"
type textarea "نانی بەرگر، پارچە گۆشتی خۆماڵی، پەنیر، قارچک، کاهوو، تەماتە و سۆسی کۆکتێل"
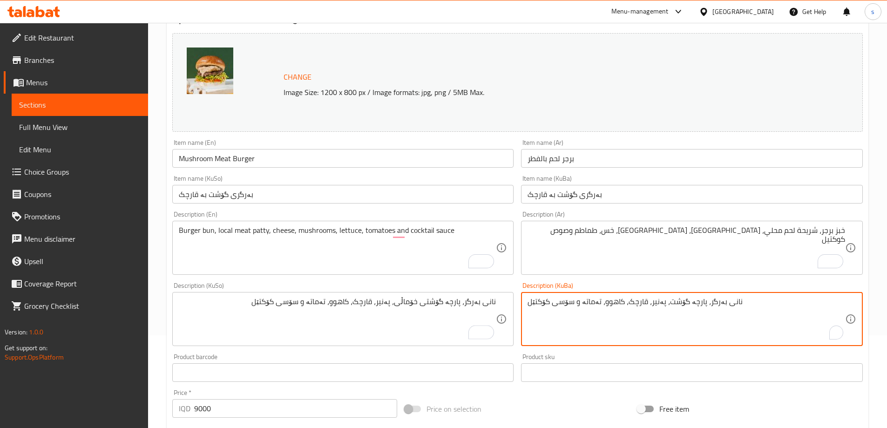
click at [604, 321] on textarea "نانی بەرگر، پارچە گۆشت، پەنیر، قارچک، کاهوو، تەماتە و سۆسی کۆکتێل" at bounding box center [686, 319] width 318 height 44
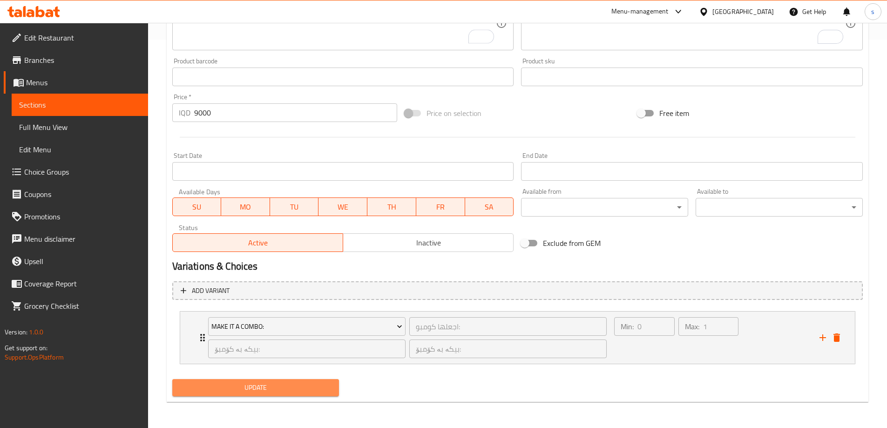
click at [283, 381] on button "Update" at bounding box center [255, 387] width 167 height 17
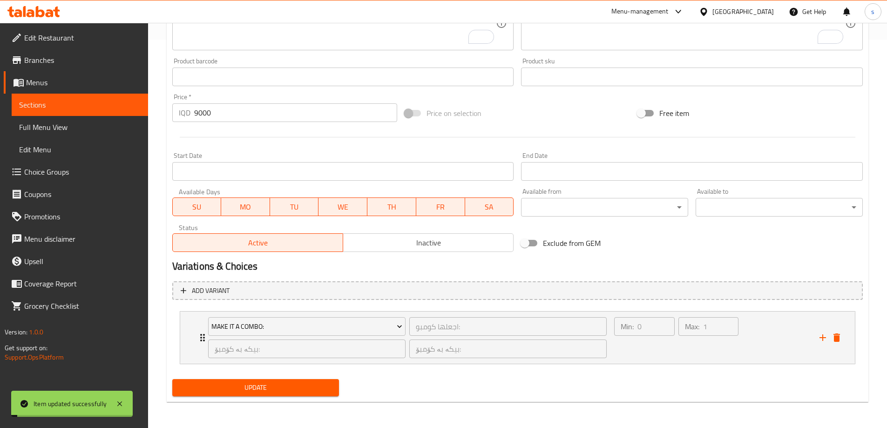
click at [48, 110] on span "Sections" at bounding box center [80, 104] width 122 height 11
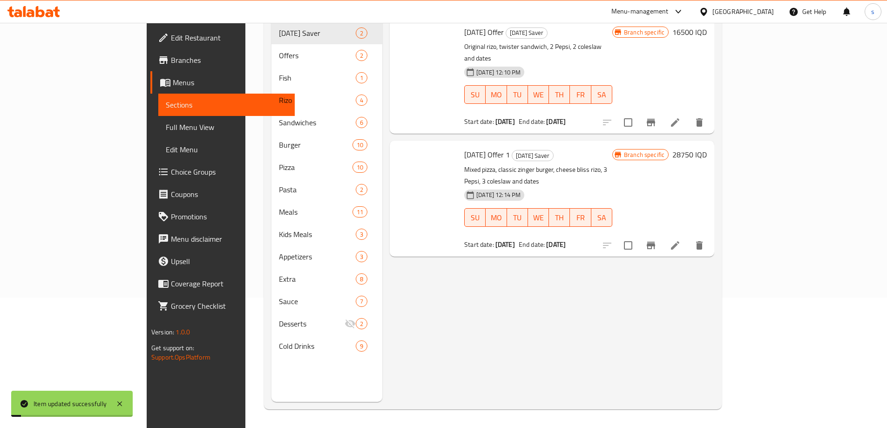
scroll to position [130, 0]
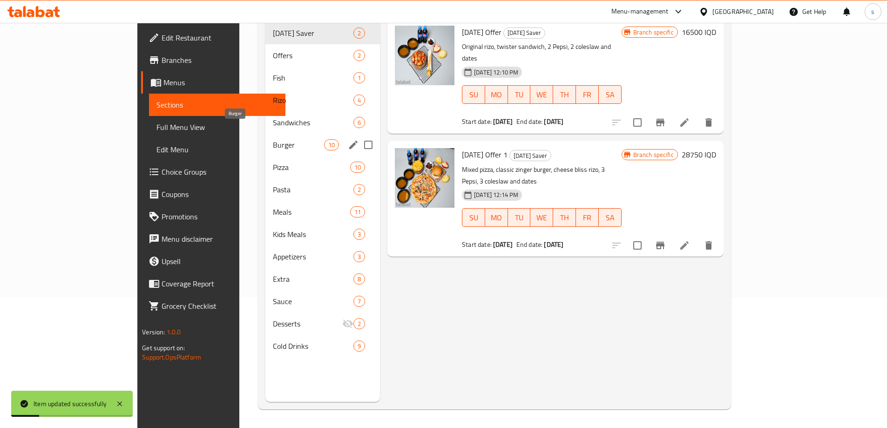
click at [273, 139] on span "Burger" at bounding box center [298, 144] width 51 height 11
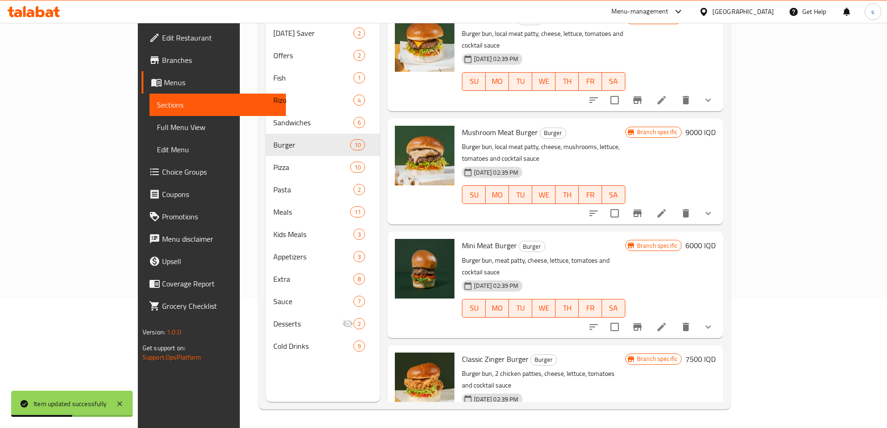
scroll to position [380, 0]
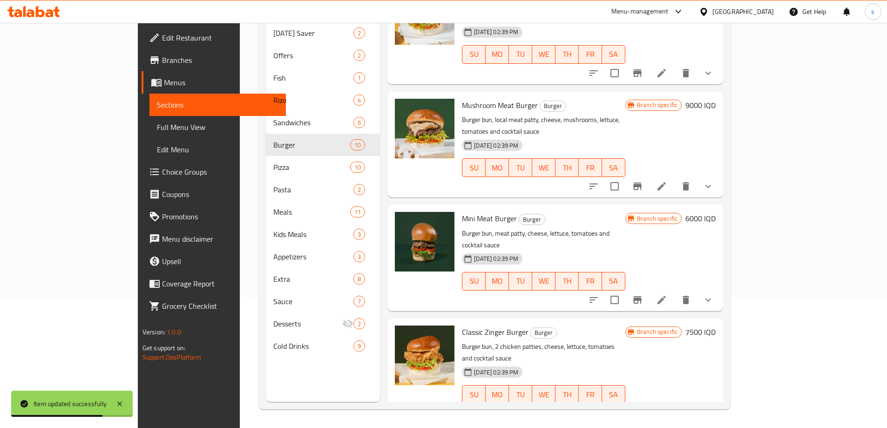
click at [157, 126] on span "Full Menu View" at bounding box center [218, 127] width 122 height 11
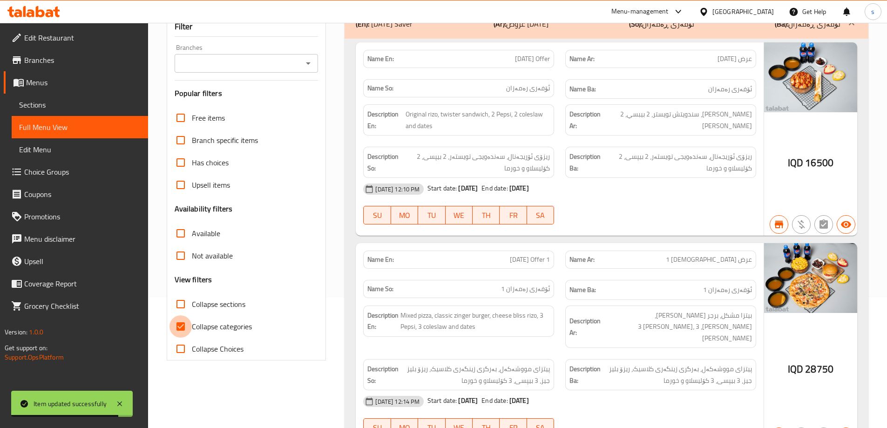
click at [186, 324] on input "Collapse categories" at bounding box center [180, 326] width 22 height 22
checkbox input "false"
click at [182, 300] on input "Collapse sections" at bounding box center [180, 304] width 22 height 22
checkbox input "true"
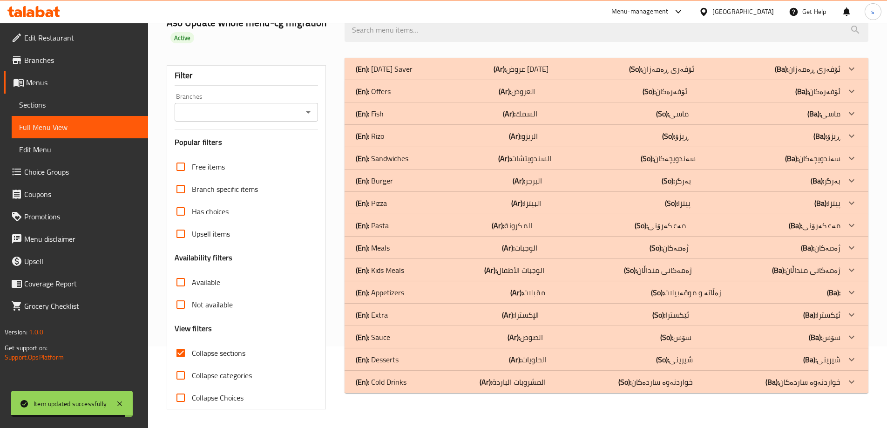
click at [309, 67] on div "Filter" at bounding box center [247, 76] width 144 height 20
click at [298, 114] on input "Branches" at bounding box center [238, 112] width 123 height 13
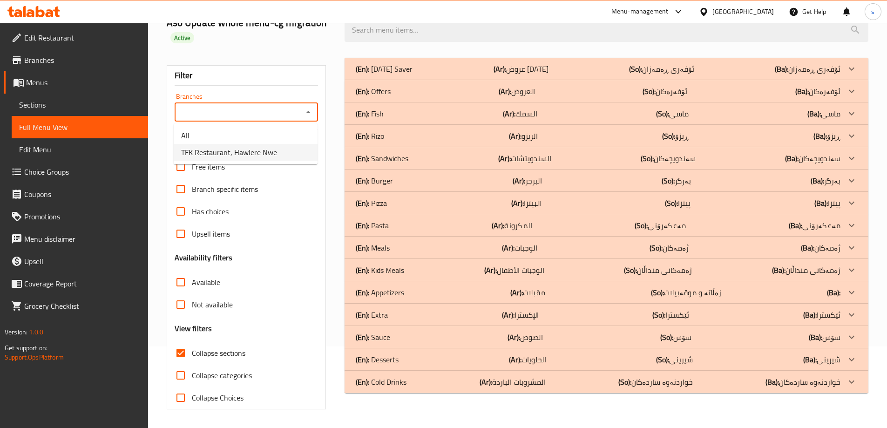
click at [300, 149] on li "TFK Restaurant, Hawlere Nwe" at bounding box center [246, 152] width 144 height 17
type input "TFK Restaurant, Hawlere Nwe"
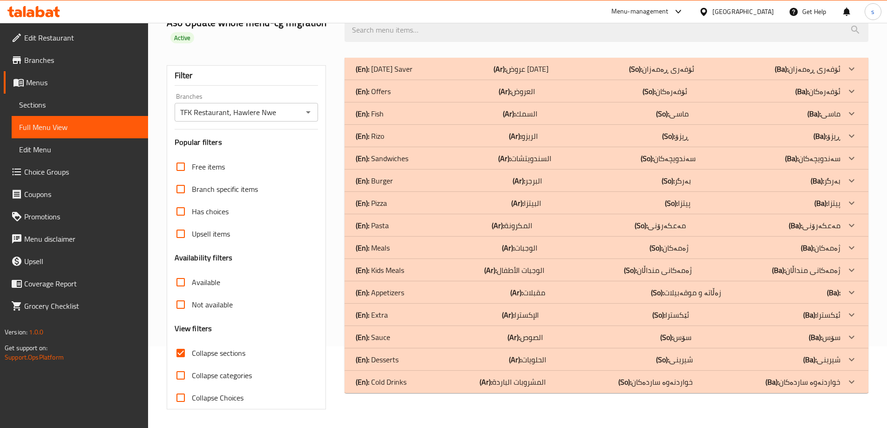
click at [399, 74] on div "(En): Burger (Ar): البرجر (So): بەرگر (Ba): بەرگر" at bounding box center [598, 68] width 485 height 11
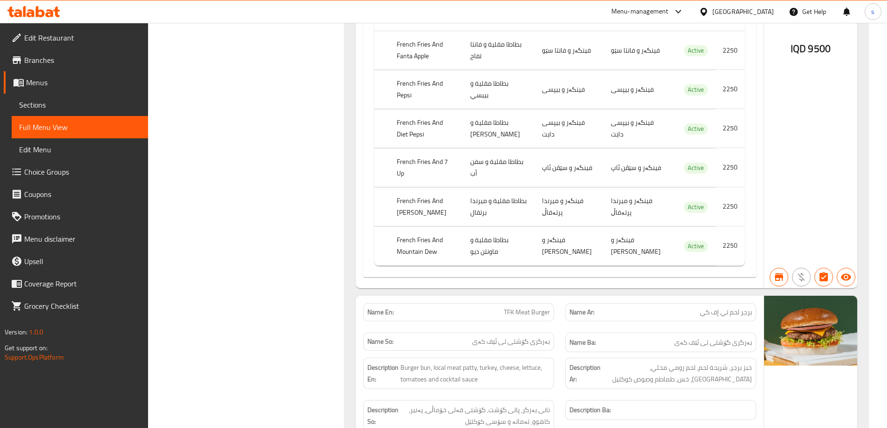
scroll to position [1157, 0]
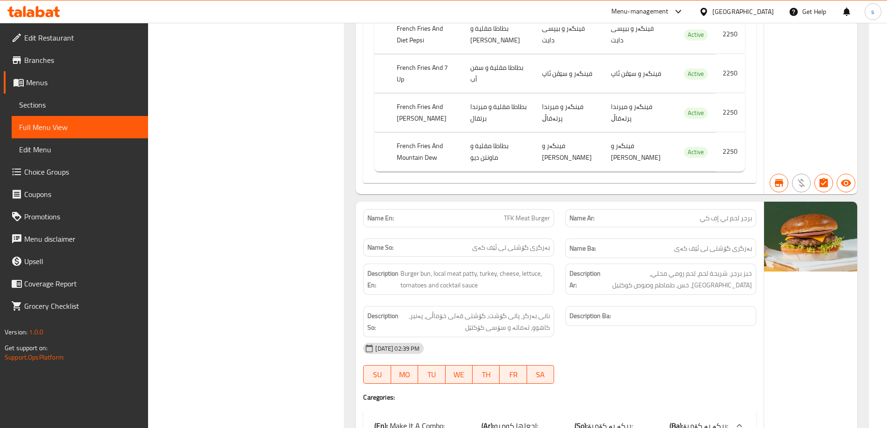
click at [57, 102] on span "Sections" at bounding box center [80, 104] width 122 height 11
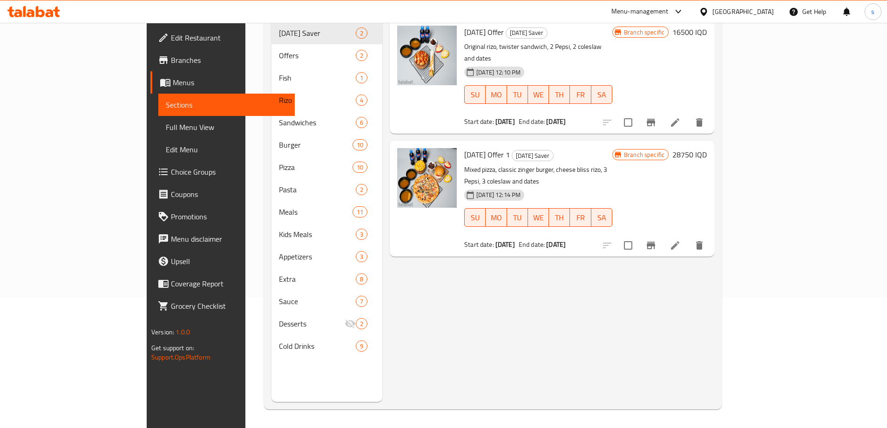
scroll to position [130, 0]
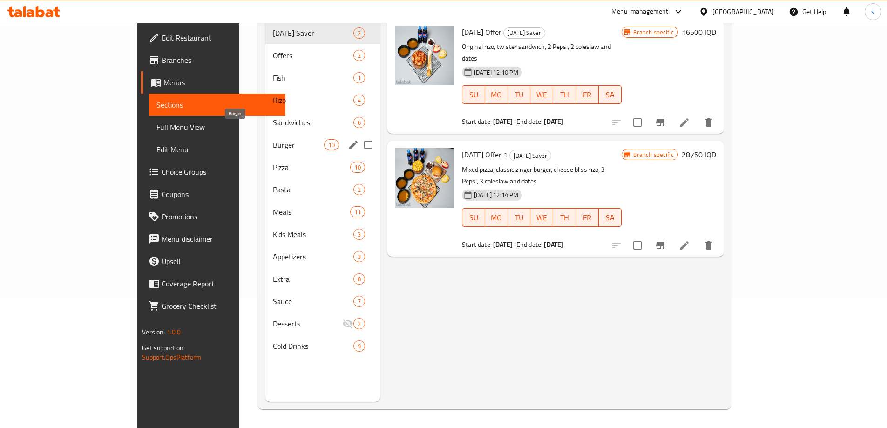
click at [273, 139] on span "Burger" at bounding box center [298, 144] width 51 height 11
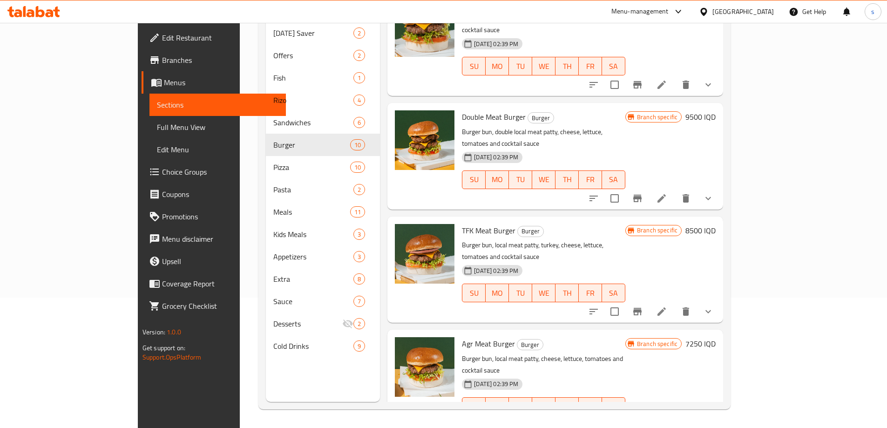
scroll to position [33, 0]
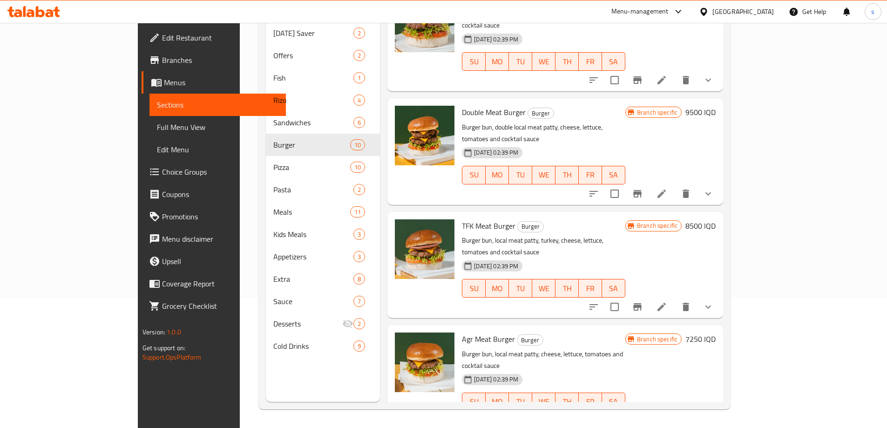
click at [719, 296] on div at bounding box center [650, 307] width 137 height 22
click at [667, 301] on icon at bounding box center [661, 306] width 11 height 11
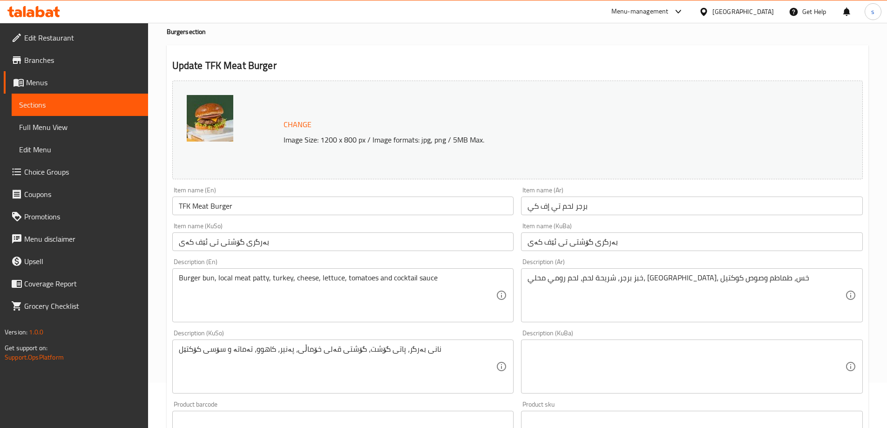
scroll to position [46, 0]
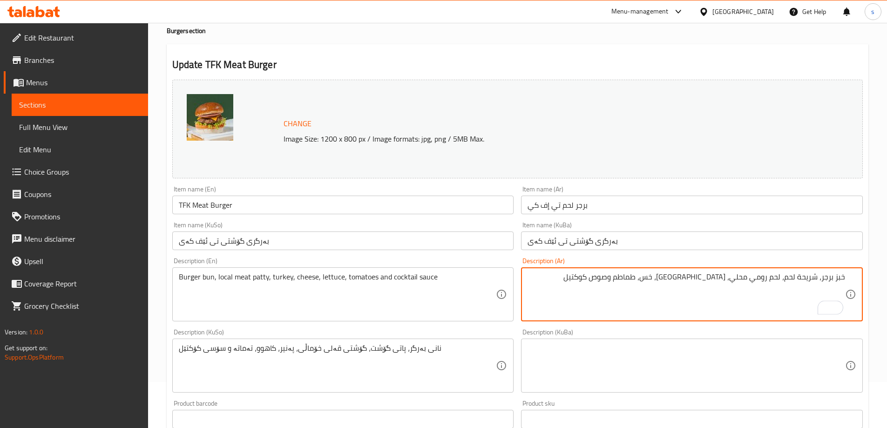
click at [739, 284] on textarea "خبز برجر، شريحة لحم، لحم رومي محلي، [GEOGRAPHIC_DATA]، خس، طماطم وصوص كوكتيل" at bounding box center [686, 294] width 318 height 44
drag, startPoint x: 794, startPoint y: 282, endPoint x: 788, endPoint y: 282, distance: 6.5
click at [788, 282] on textarea "خبز برجر، شريحة لحم، لحم رومي، جبنة، خس، طماطم وصوص كوكتيل" at bounding box center [686, 294] width 318 height 44
drag, startPoint x: 795, startPoint y: 279, endPoint x: 784, endPoint y: 280, distance: 10.8
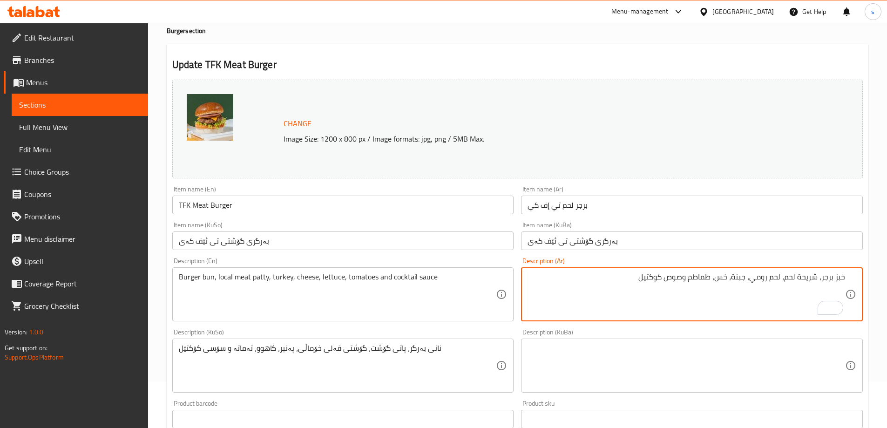
click at [784, 280] on textarea "خبز برجر، شريحة لحم، لحم رومي، جبنة، خس، طماطم وصوص كوكتيل" at bounding box center [686, 294] width 318 height 44
paste textarea "محلي"
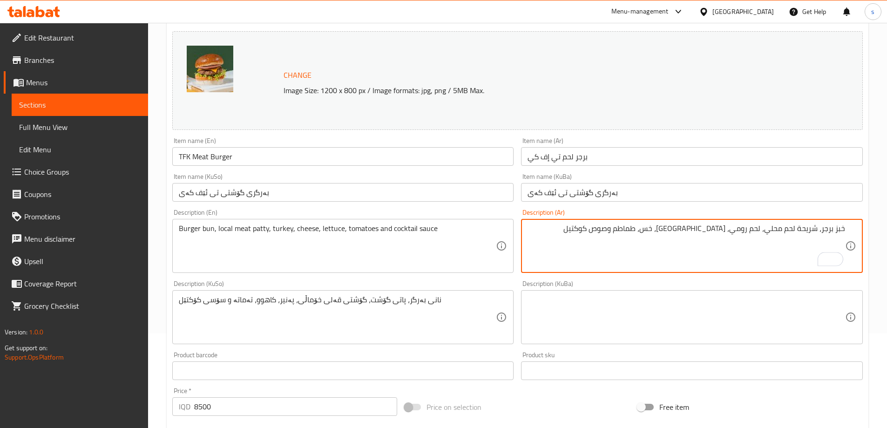
scroll to position [115, 0]
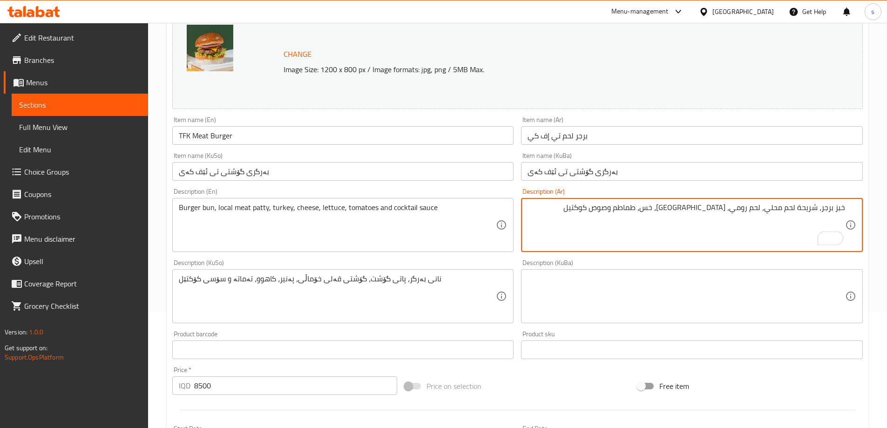
type textarea "خبز برجر، شريحة لحم محلي، لحم رومي، [GEOGRAPHIC_DATA]، خس، طماطم وصوص كوكتيل"
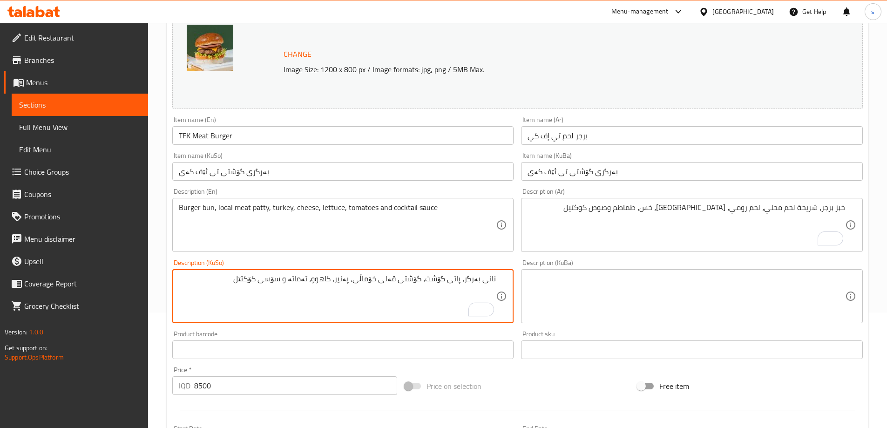
click at [387, 282] on textarea "نانی بەرگر، پاتی گۆشت، گۆشتی قەلی خۆماڵی، پەنیر، کاهوو، تەماتە و سۆسی کۆکتێل" at bounding box center [338, 296] width 318 height 44
click at [374, 284] on textarea "نانی بەرگر، پاتی گۆشت، گۆشتی قەلی خۆماڵی، پەنیر، کاهوو، تەماتە و سۆسی کۆکتێل" at bounding box center [338, 296] width 318 height 44
drag, startPoint x: 431, startPoint y: 279, endPoint x: 446, endPoint y: 283, distance: 16.4
click at [446, 283] on textarea "نانی بەرگر، پاتی گۆشت، گۆشتی قەل، پەنیر، کاهوو، تەماتە و سۆسی کۆکتێل" at bounding box center [338, 296] width 318 height 44
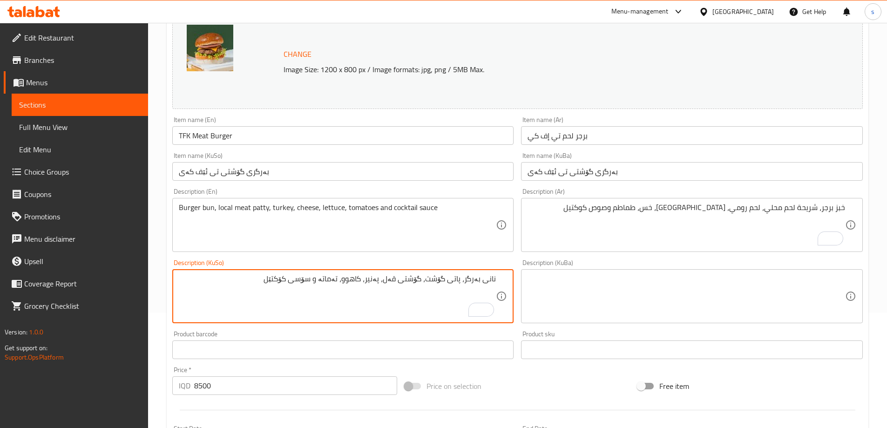
paste textarea "ی خۆماڵی"
drag, startPoint x: 452, startPoint y: 279, endPoint x: 460, endPoint y: 279, distance: 8.4
click at [460, 279] on textarea "نانی بەرگر، پاتی گۆشتی خۆماڵی، گۆشتی قەل، پەنیر، کاهوو، تەماتە و سۆسی کۆکتێل" at bounding box center [338, 296] width 318 height 44
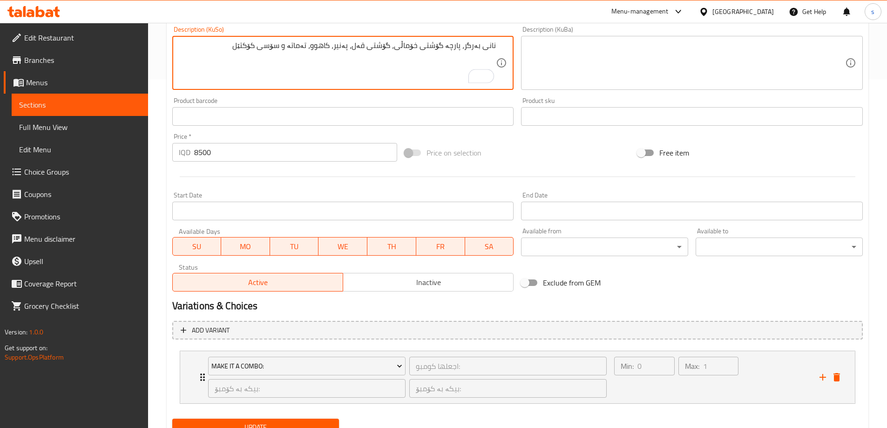
scroll to position [388, 0]
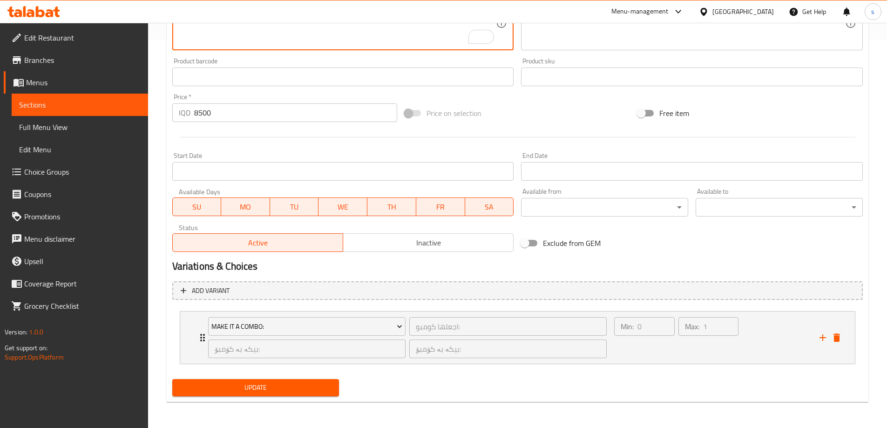
type textarea "نانی بەرگر، پارچە گۆشتی خۆماڵی، گۆشتی قەل، پەنیر، کاهوو، تەماتە و سۆسی کۆکتێل"
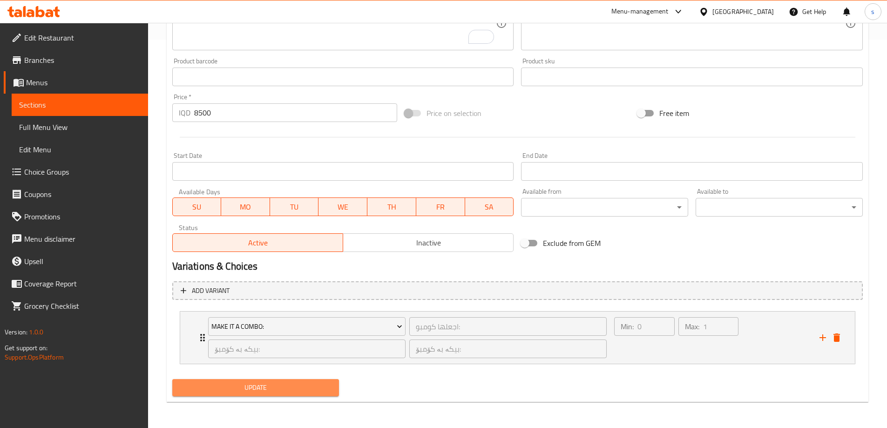
click at [265, 390] on span "Update" at bounding box center [256, 388] width 152 height 12
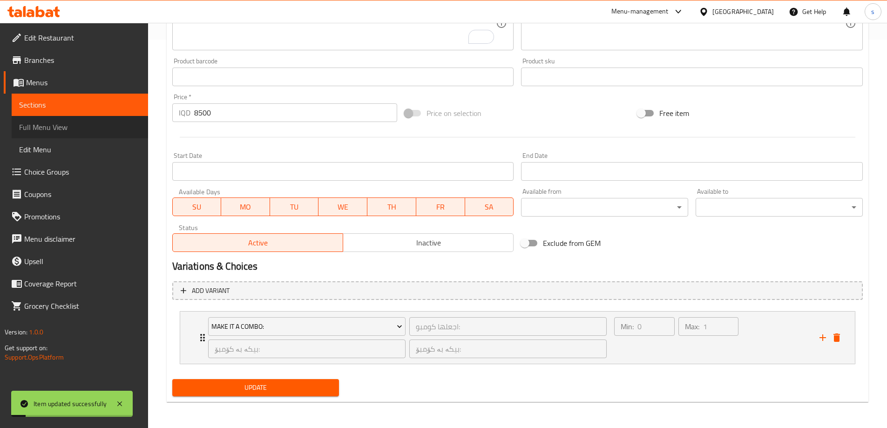
click at [63, 134] on link "Full Menu View" at bounding box center [80, 127] width 136 height 22
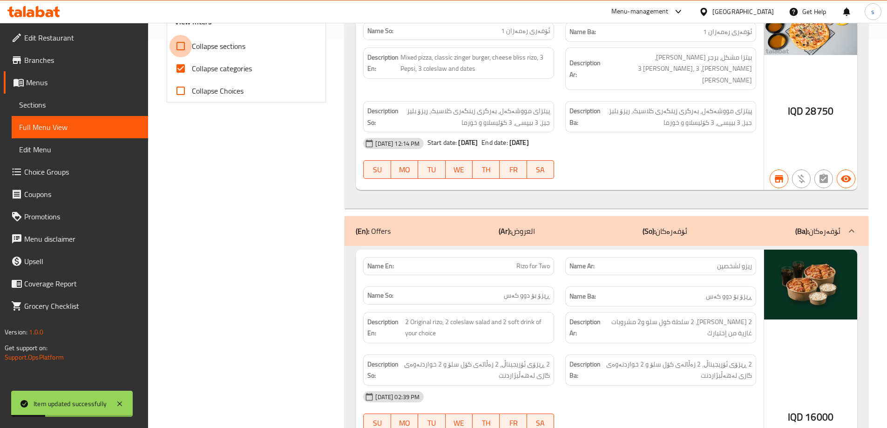
drag, startPoint x: 187, startPoint y: 54, endPoint x: 178, endPoint y: 74, distance: 22.6
click at [186, 54] on input "Collapse sections" at bounding box center [180, 46] width 22 height 22
checkbox input "true"
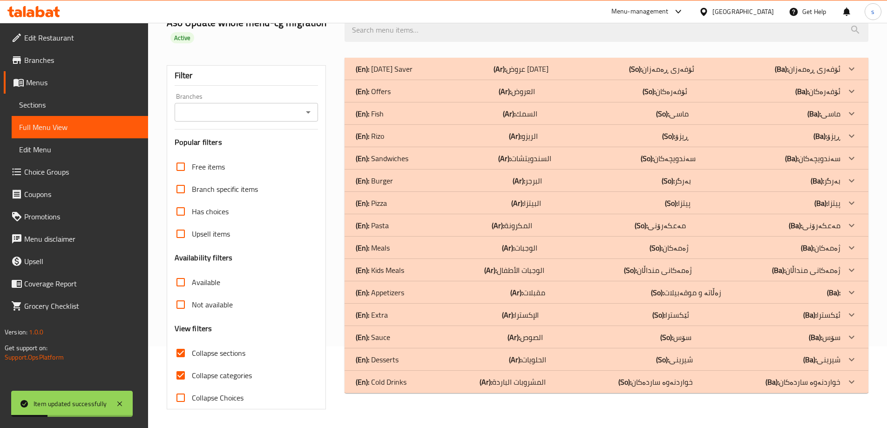
click at [184, 364] on input "Collapse categories" at bounding box center [180, 375] width 22 height 22
checkbox input "false"
click at [300, 112] on div "Branches" at bounding box center [247, 112] width 144 height 19
click at [305, 112] on icon "Open" at bounding box center [308, 112] width 11 height 11
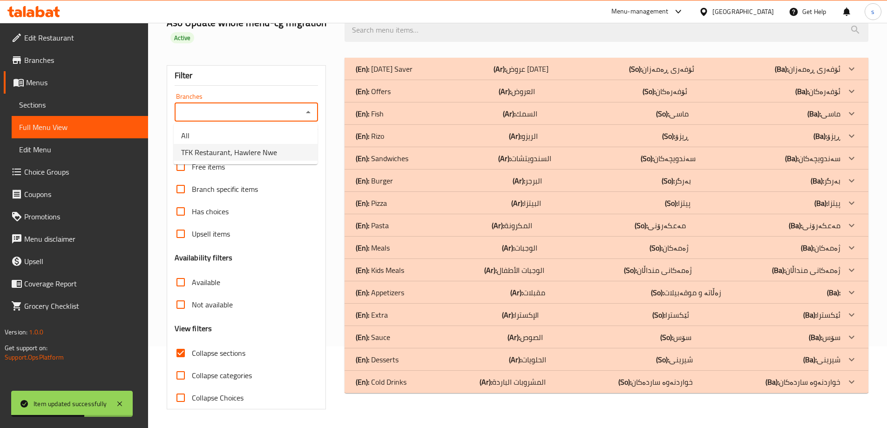
click at [300, 152] on li "TFK Restaurant, Hawlere Nwe" at bounding box center [246, 152] width 144 height 17
type input "TFK Restaurant, Hawlere Nwe"
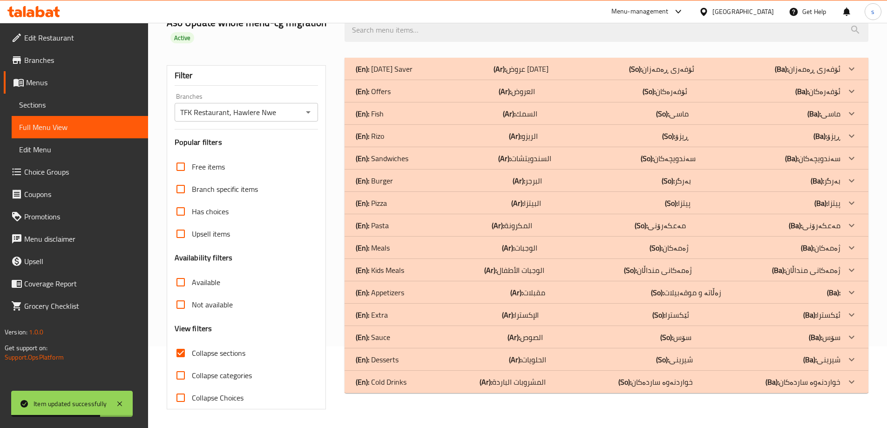
click at [409, 74] on div "(En): Burger (Ar): البرجر (So): بەرگر (Ba): بەرگر" at bounding box center [598, 68] width 485 height 11
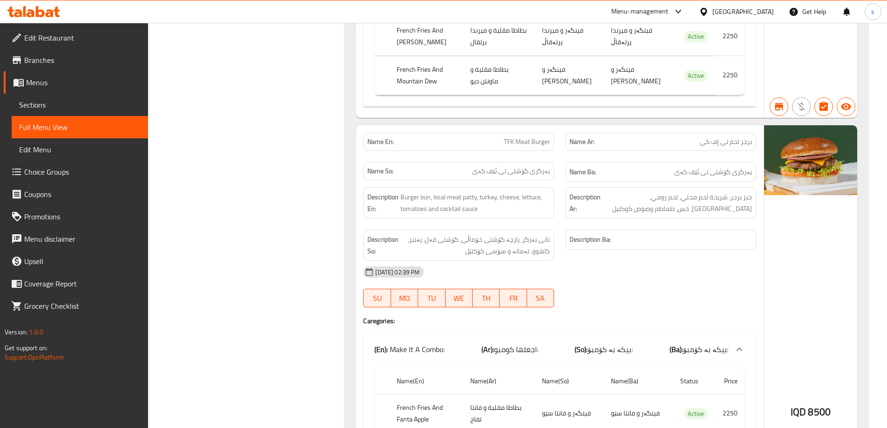
scroll to position [1271, 0]
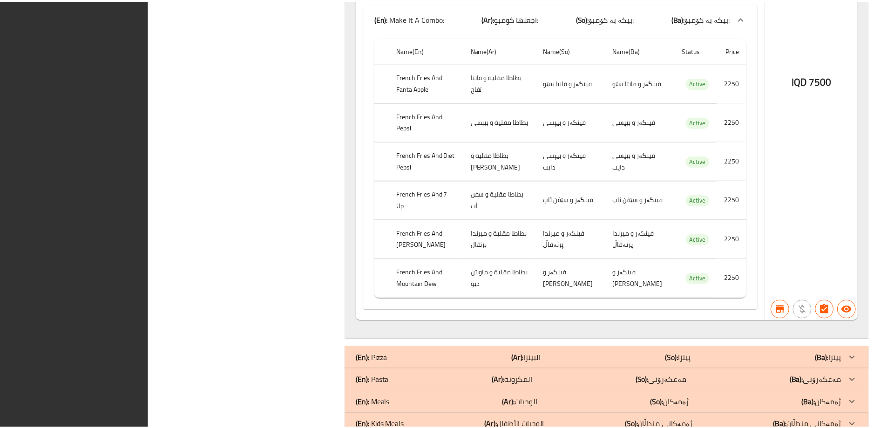
scroll to position [5707, 0]
